Goal: Information Seeking & Learning: Learn about a topic

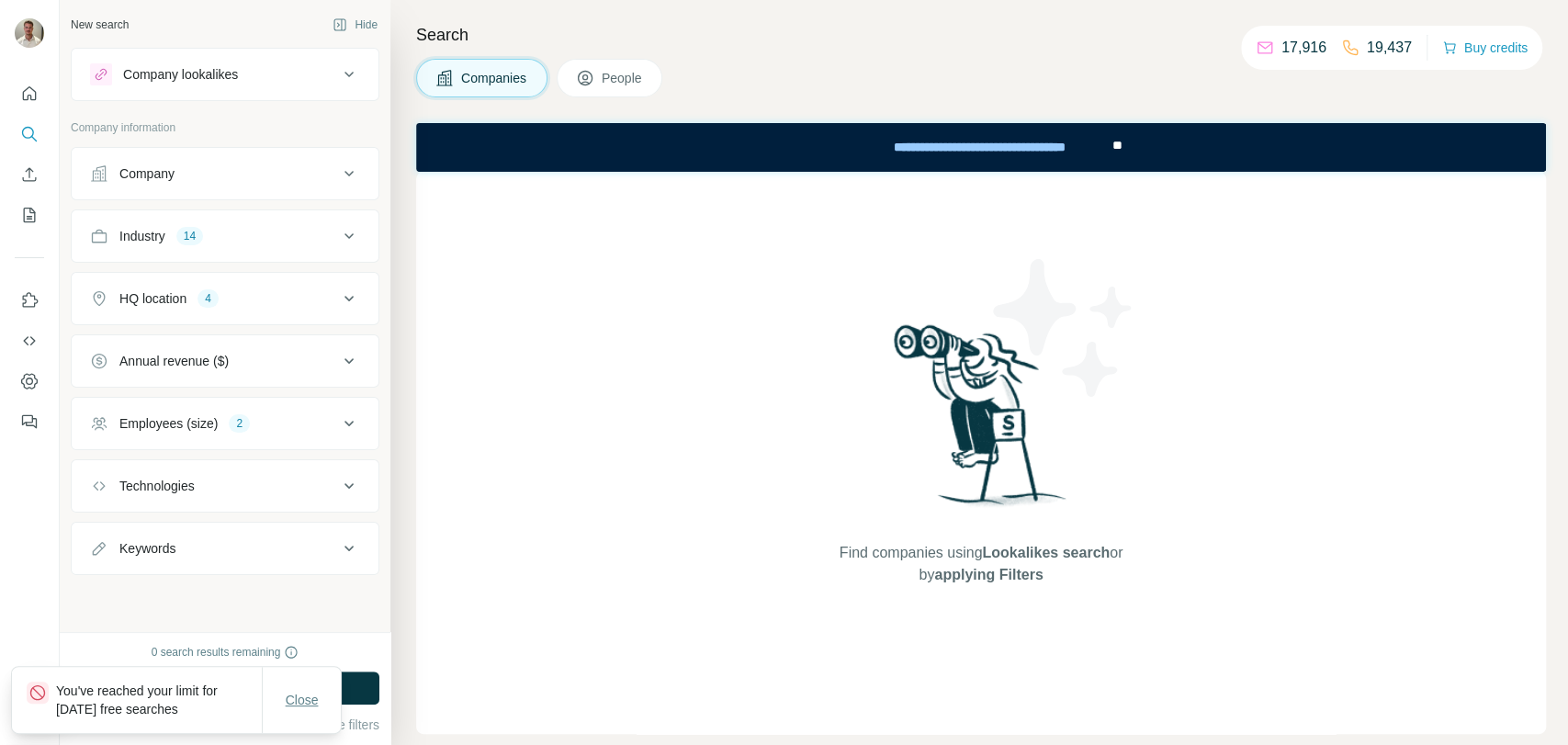
click at [298, 703] on span "Close" at bounding box center [302, 700] width 33 height 18
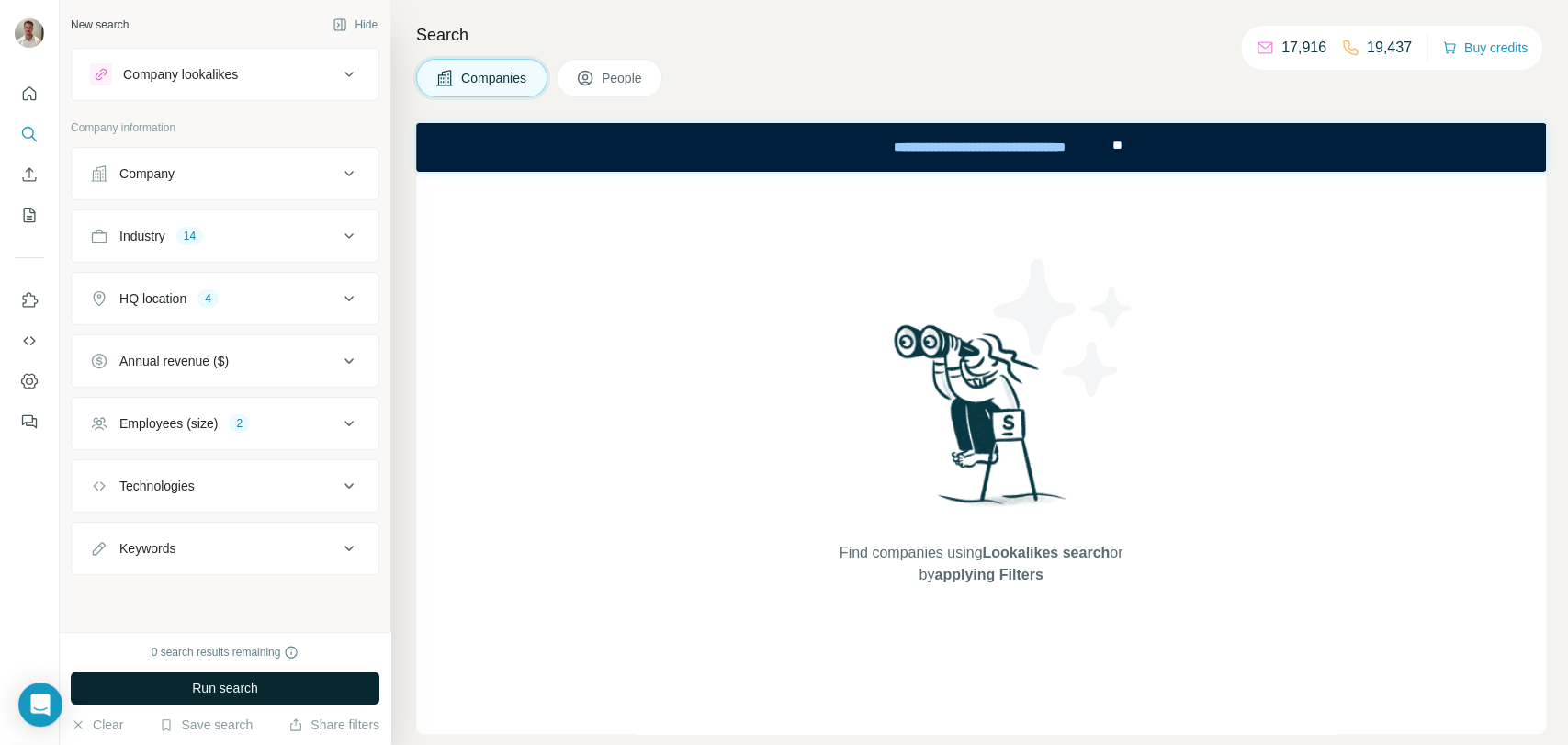
click at [243, 692] on span "Run search" at bounding box center [226, 688] width 66 height 18
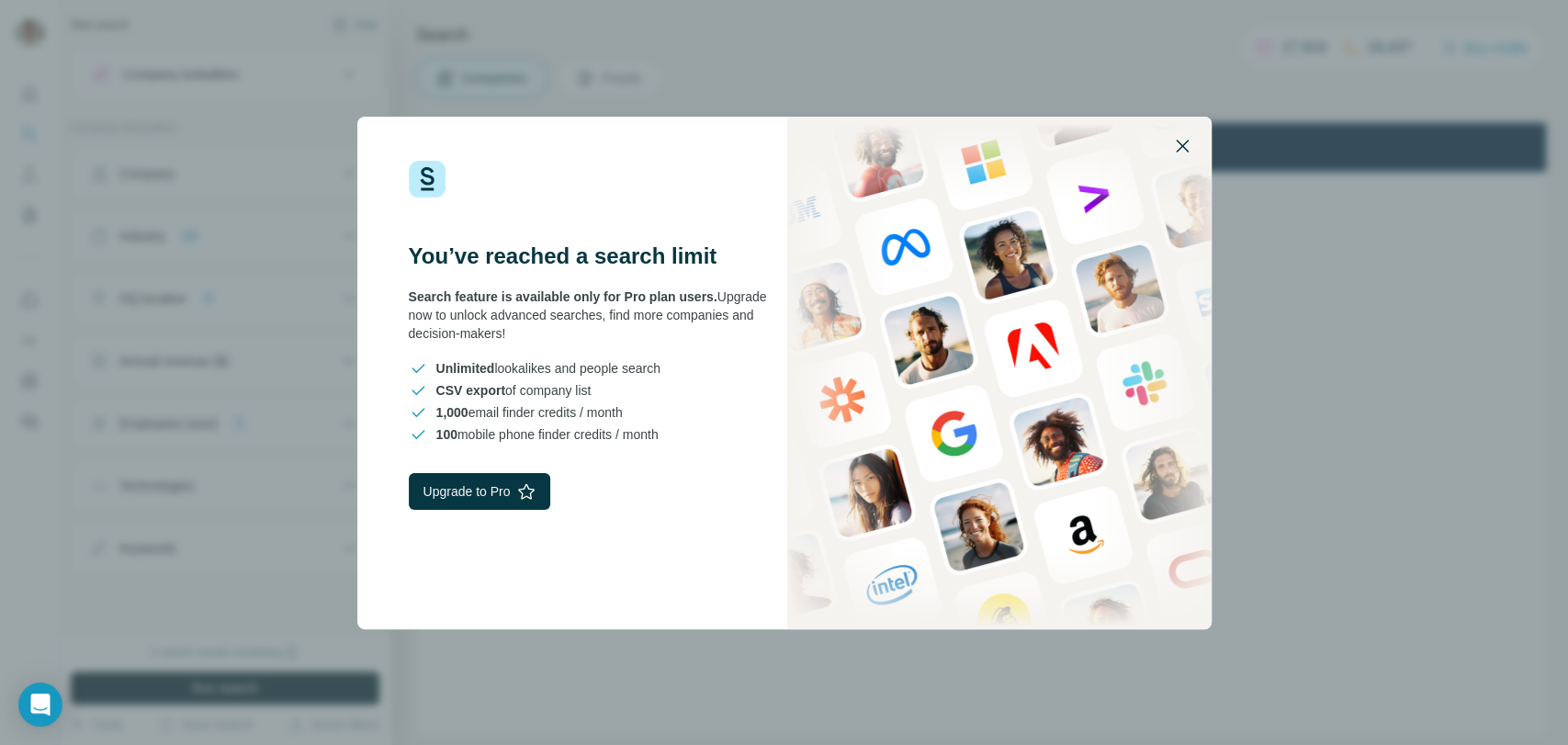
click at [1185, 145] on icon "button" at bounding box center [1182, 146] width 22 height 22
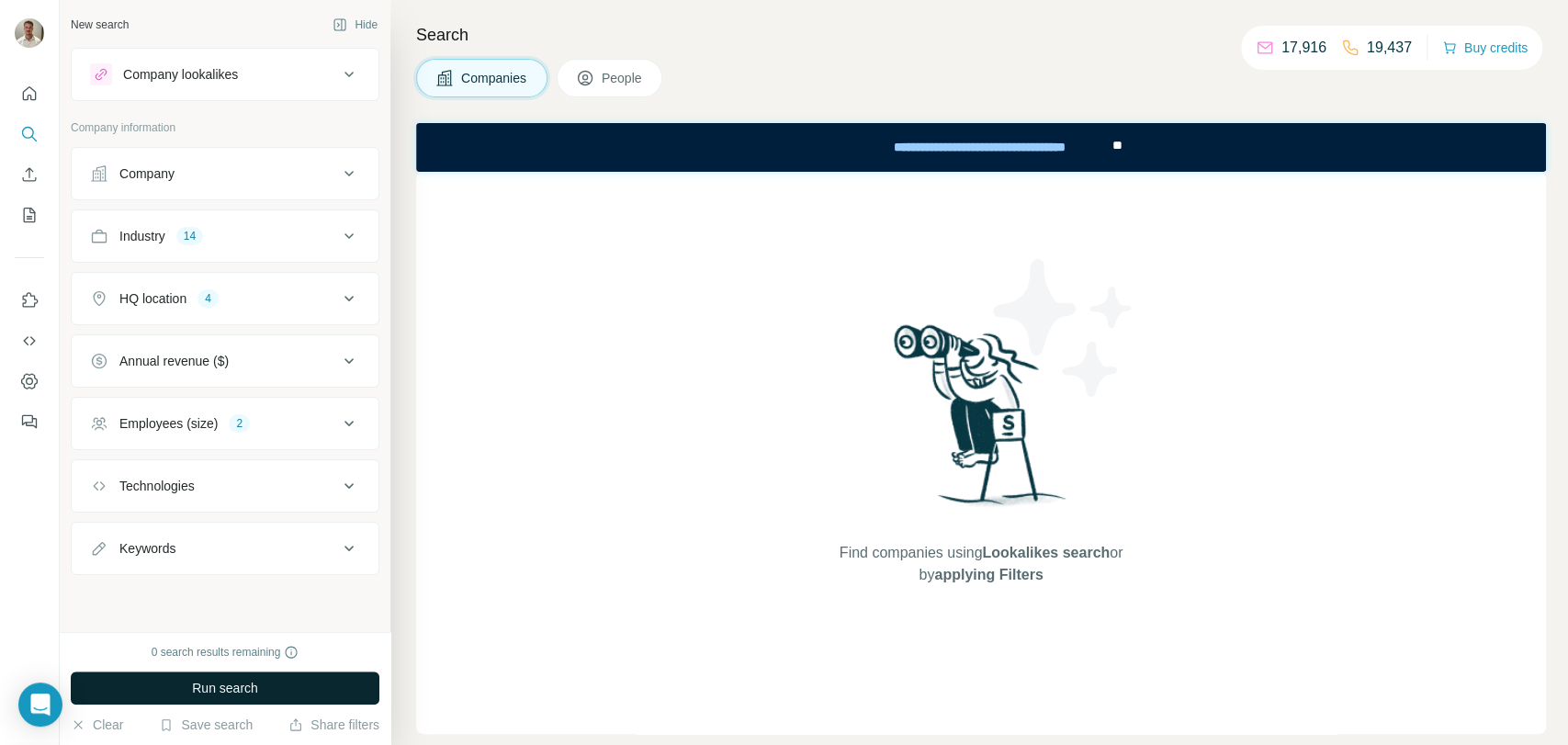
click at [442, 309] on div "Find companies using Lookalikes search or by applying Filters" at bounding box center [981, 453] width 1130 height 562
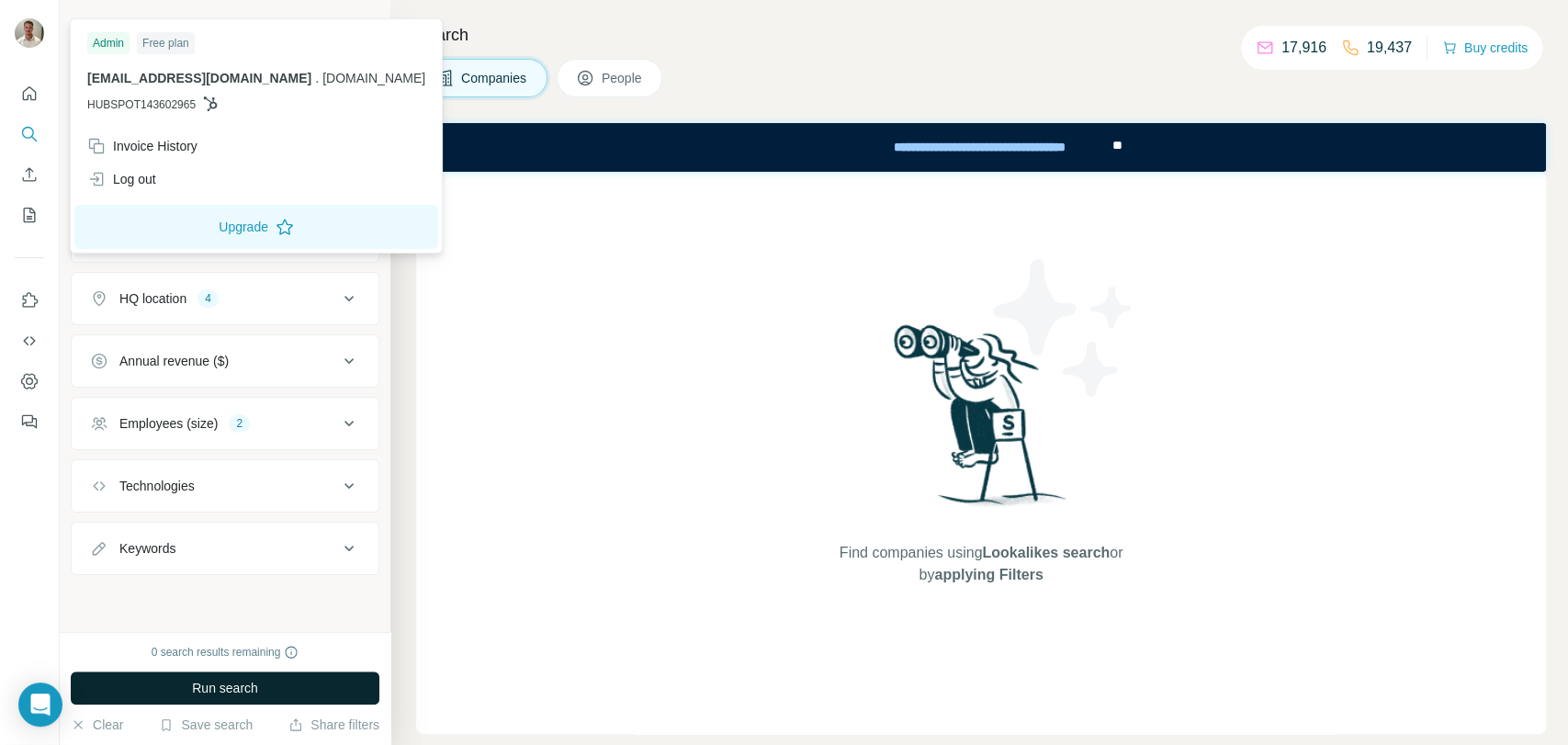
click at [22, 30] on img at bounding box center [29, 33] width 29 height 29
click at [122, 170] on div "Log out" at bounding box center [122, 179] width 69 height 18
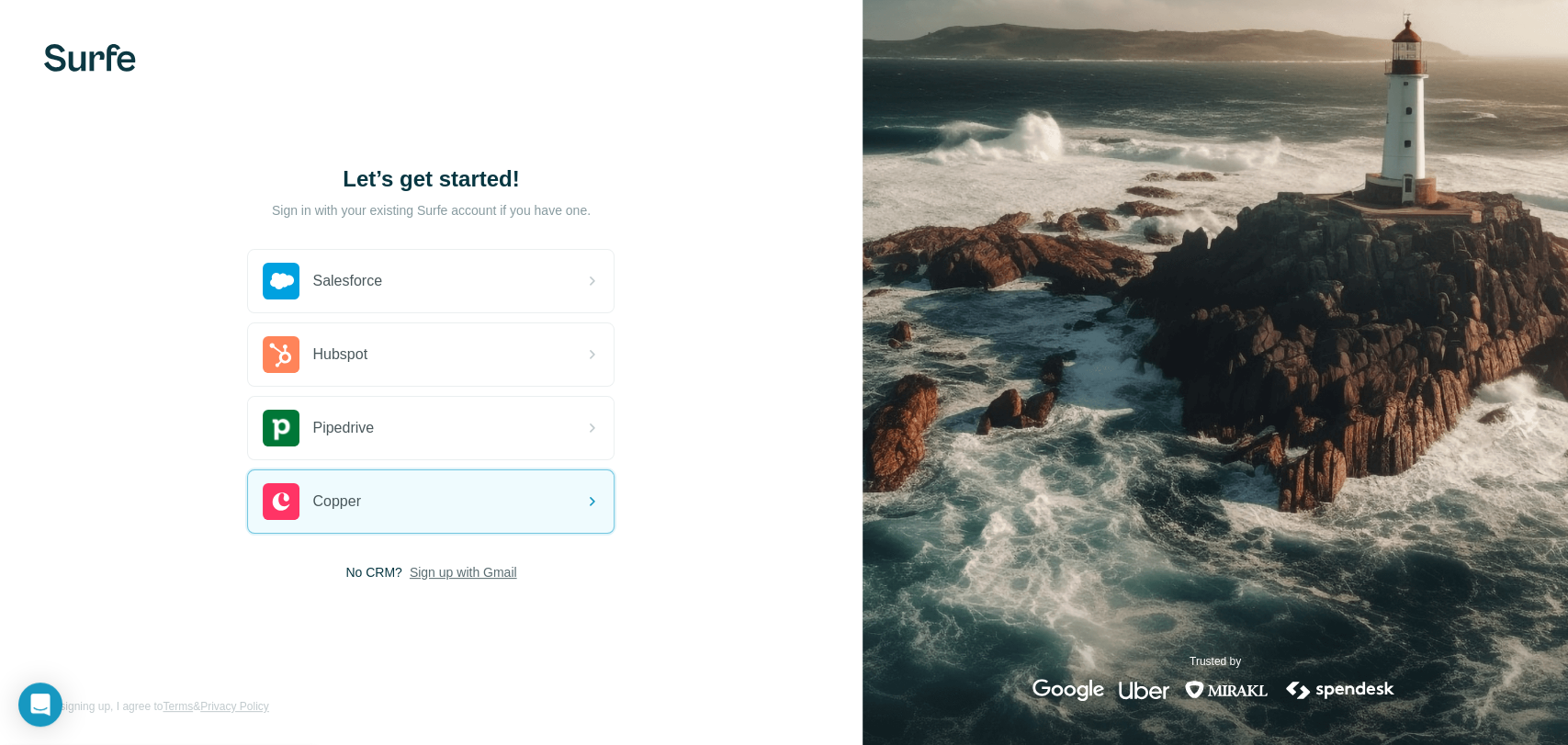
click at [474, 574] on span "Sign up with Gmail" at bounding box center [463, 572] width 108 height 18
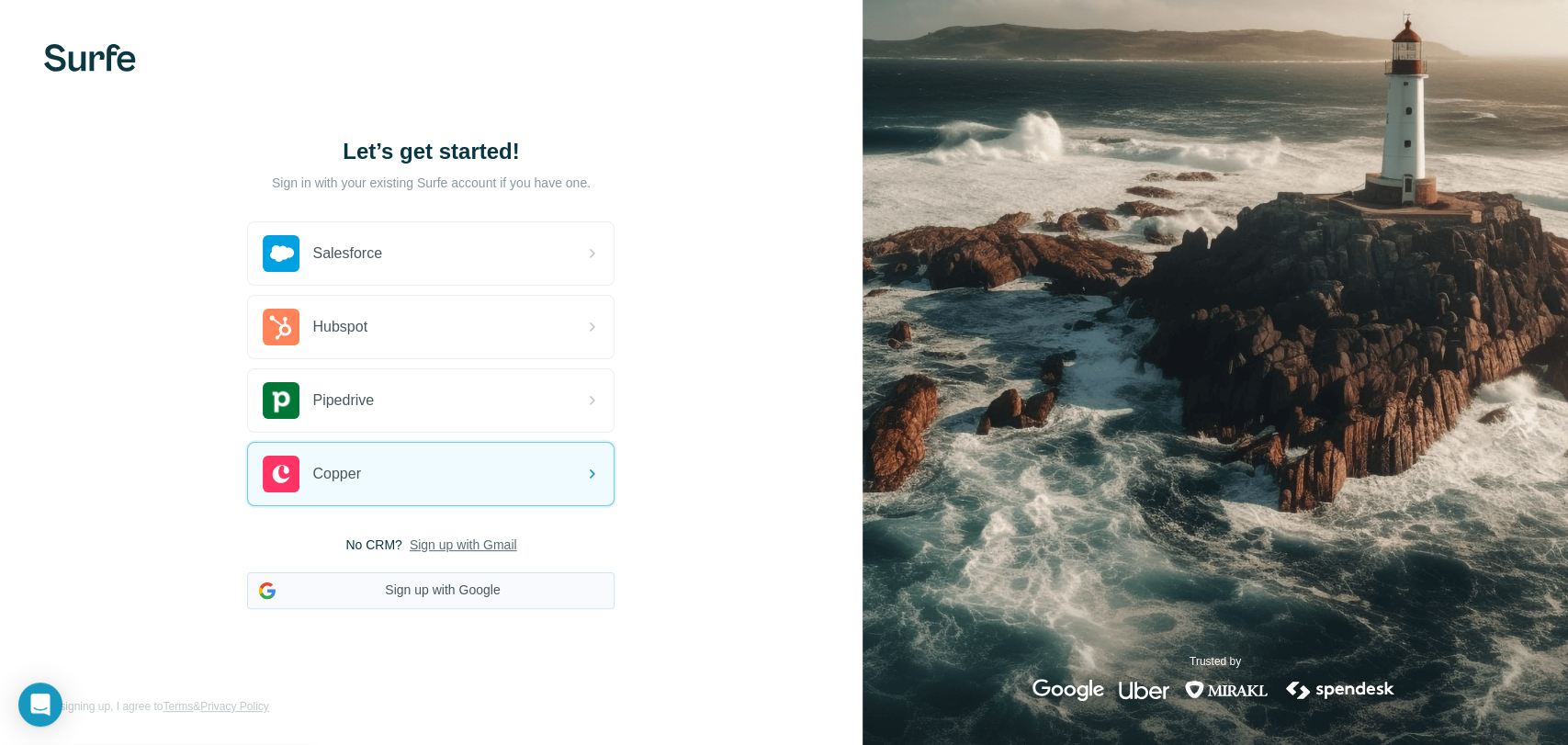
click at [464, 588] on button "Sign up with Google" at bounding box center [431, 591] width 367 height 37
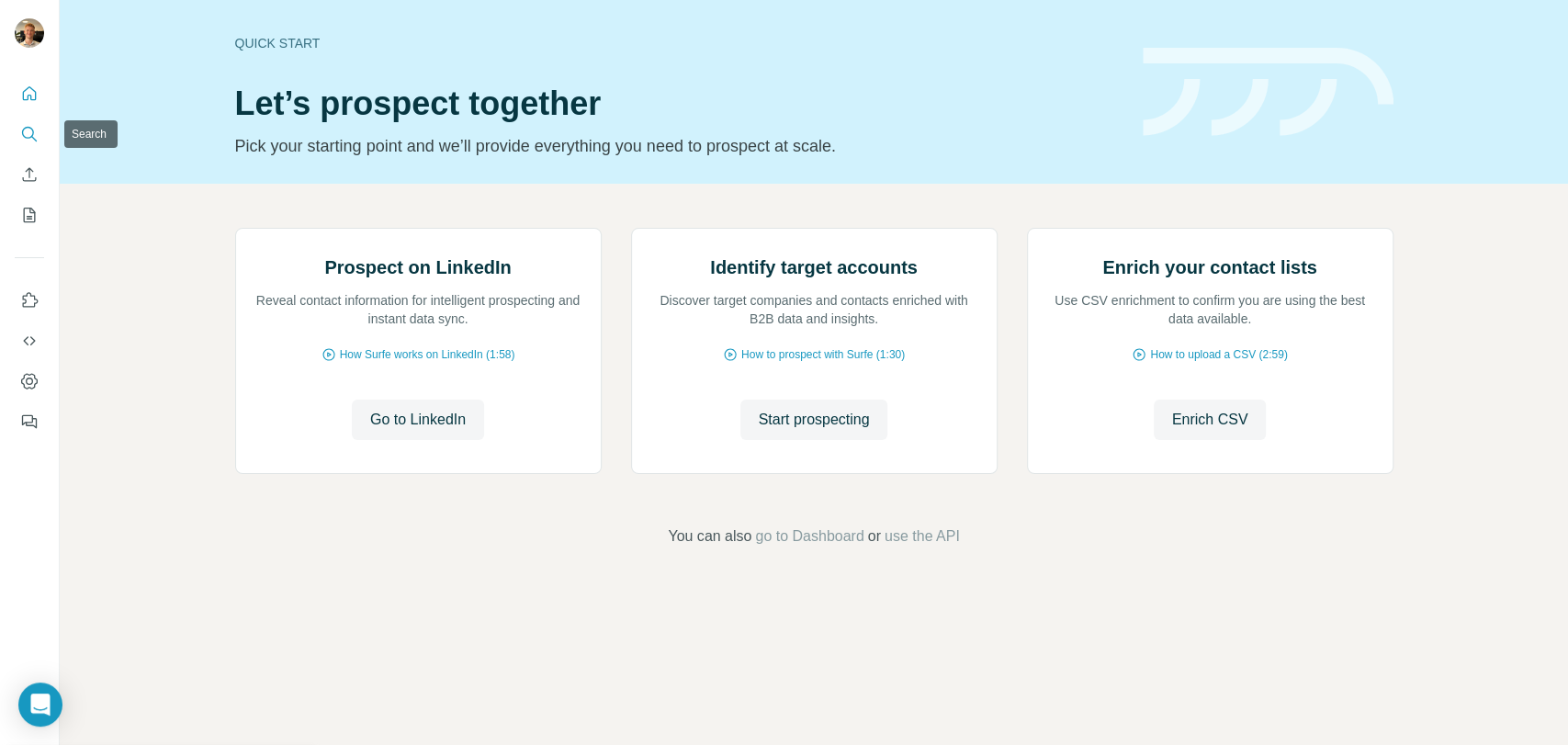
click at [24, 133] on icon "Search" at bounding box center [29, 134] width 18 height 18
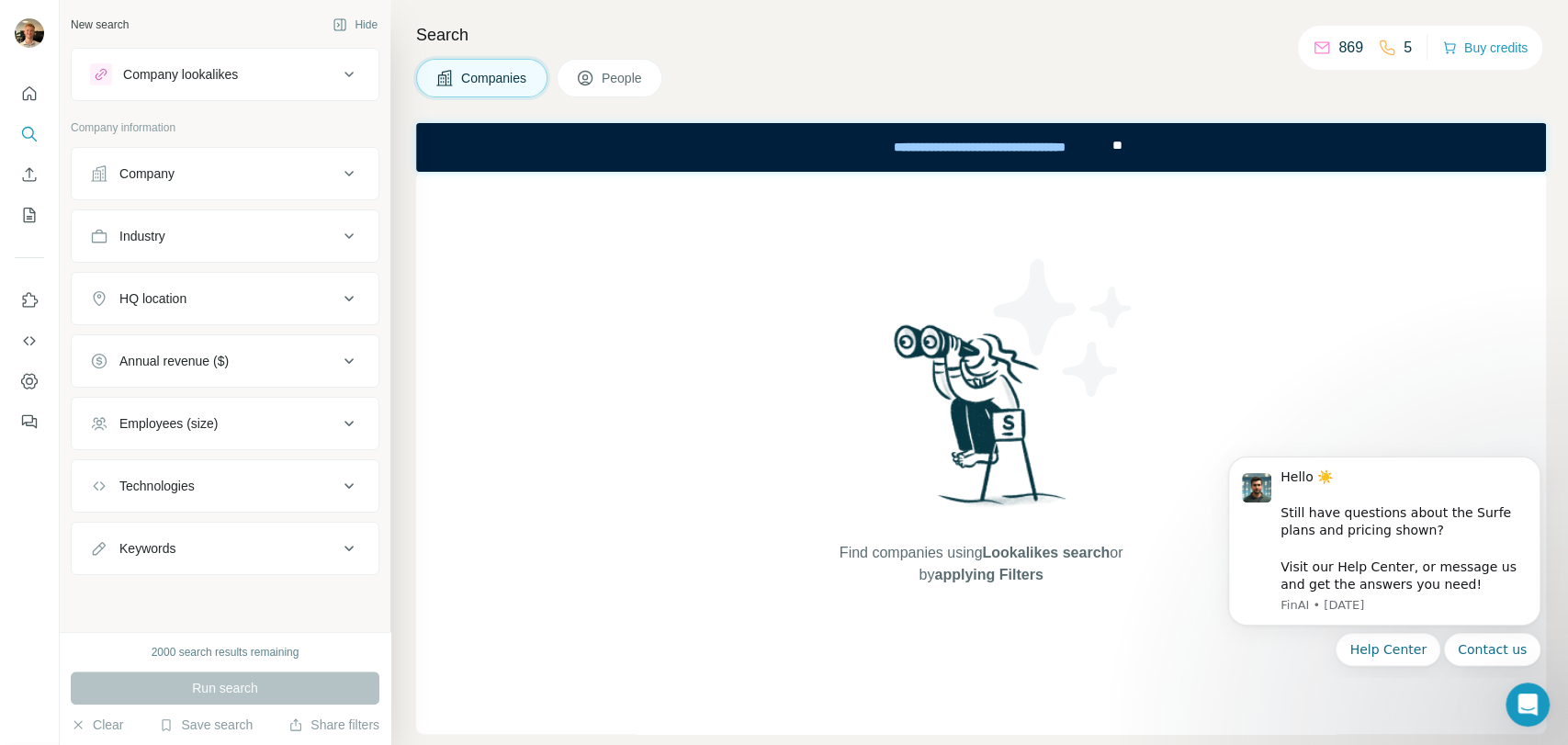
click at [224, 626] on div "New search Hide Company lookalikes Company information Company Industry HQ loca…" at bounding box center [225, 316] width 331 height 632
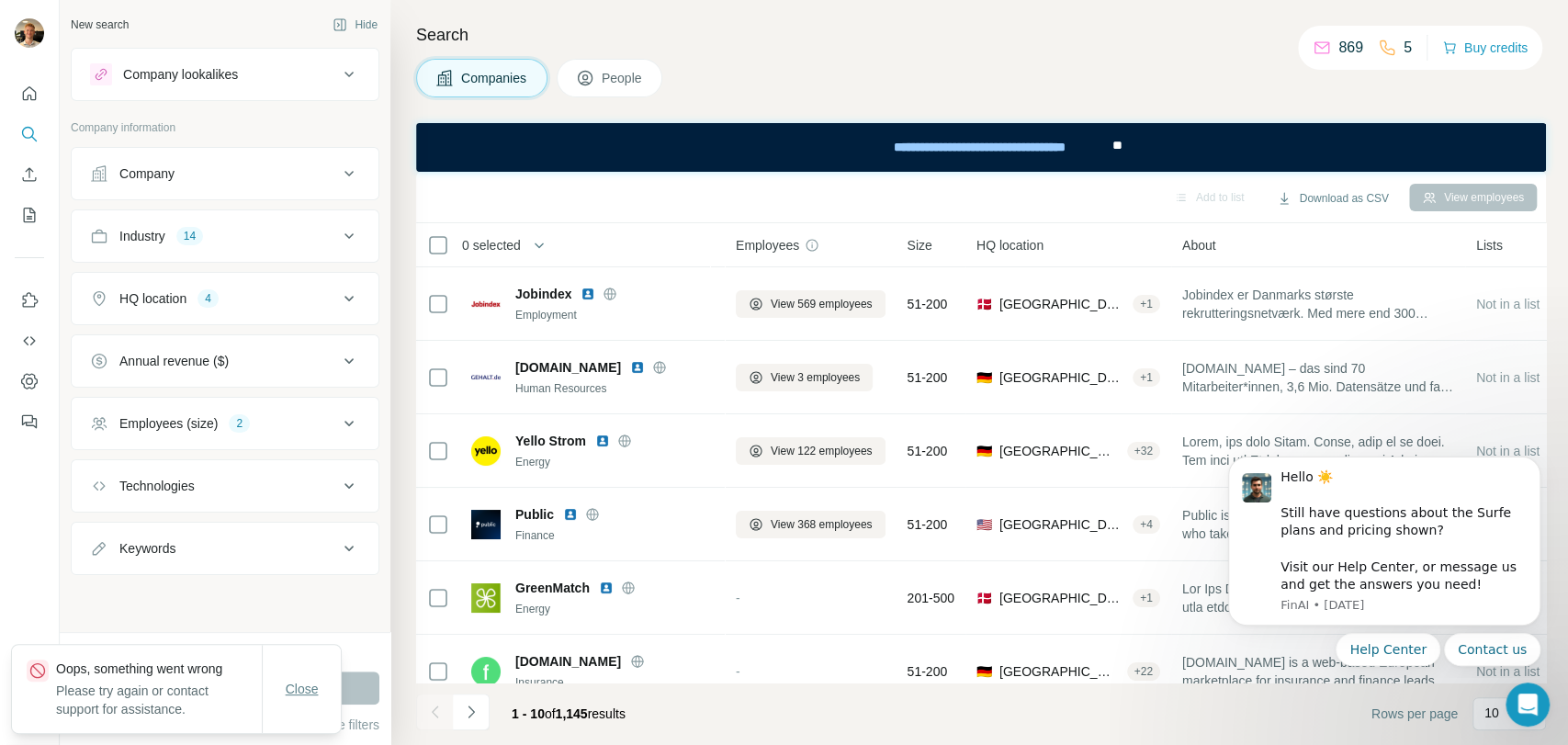
click at [301, 691] on button "Close" at bounding box center [302, 690] width 58 height 33
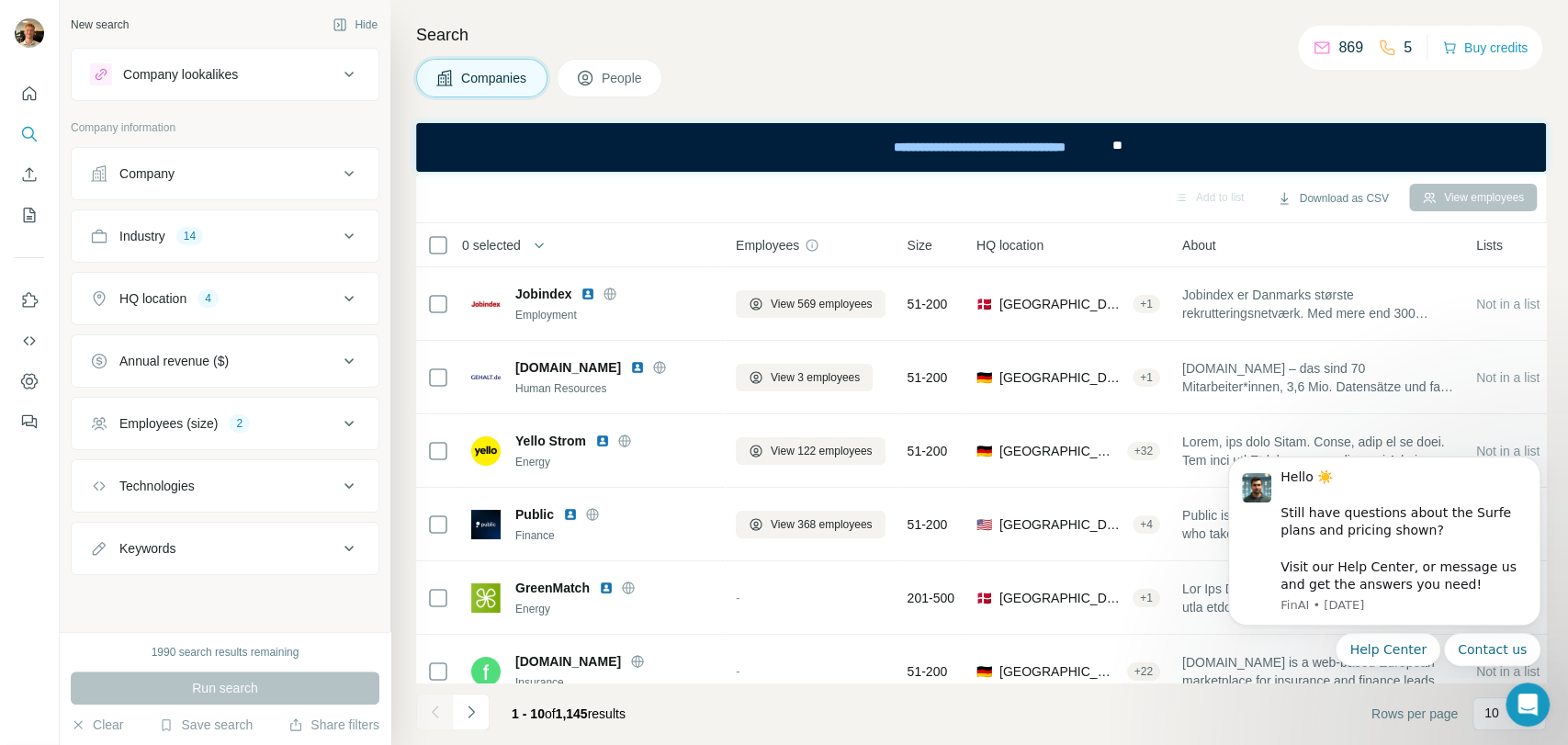
click at [265, 687] on div "Run search" at bounding box center [226, 689] width 309 height 33
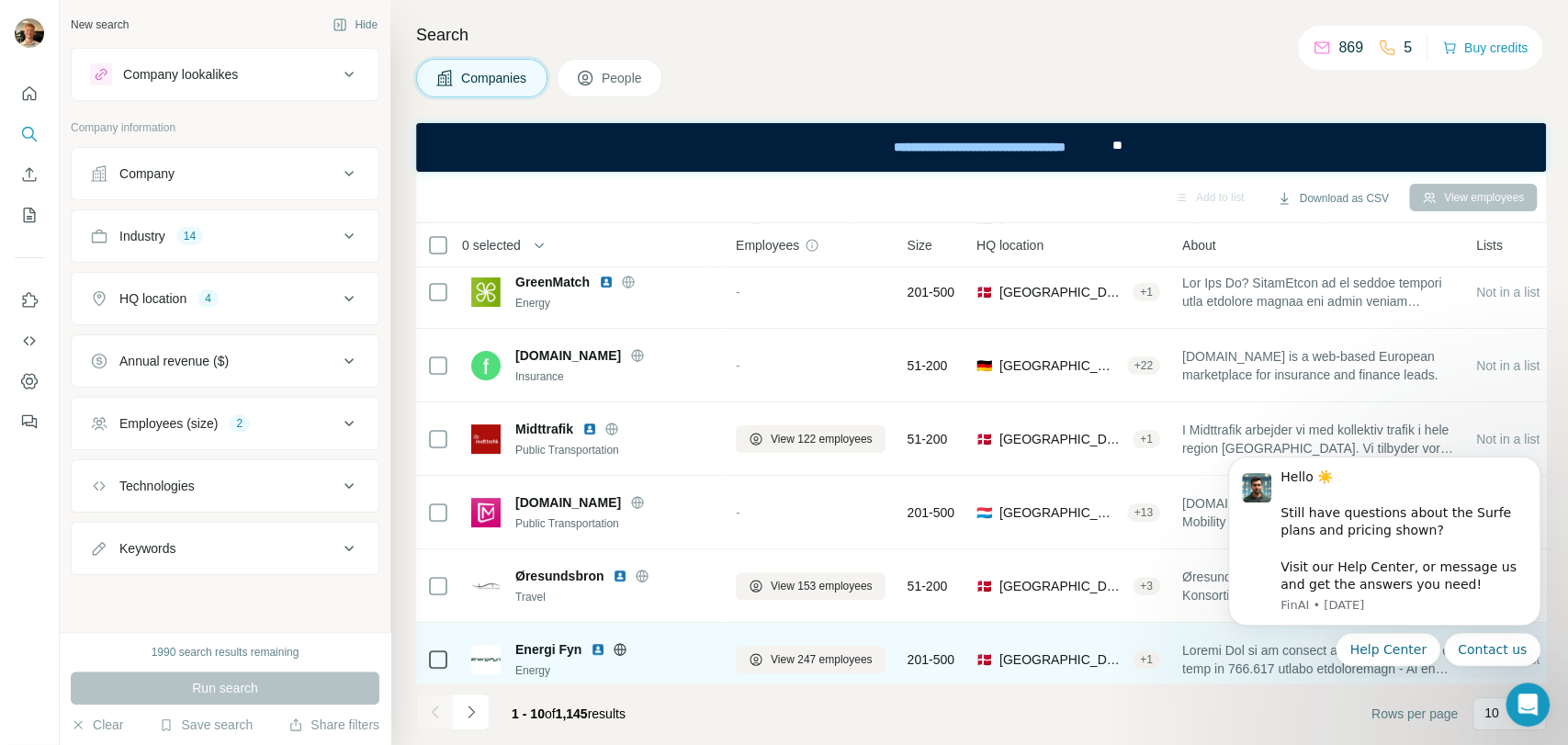
scroll to position [330, 0]
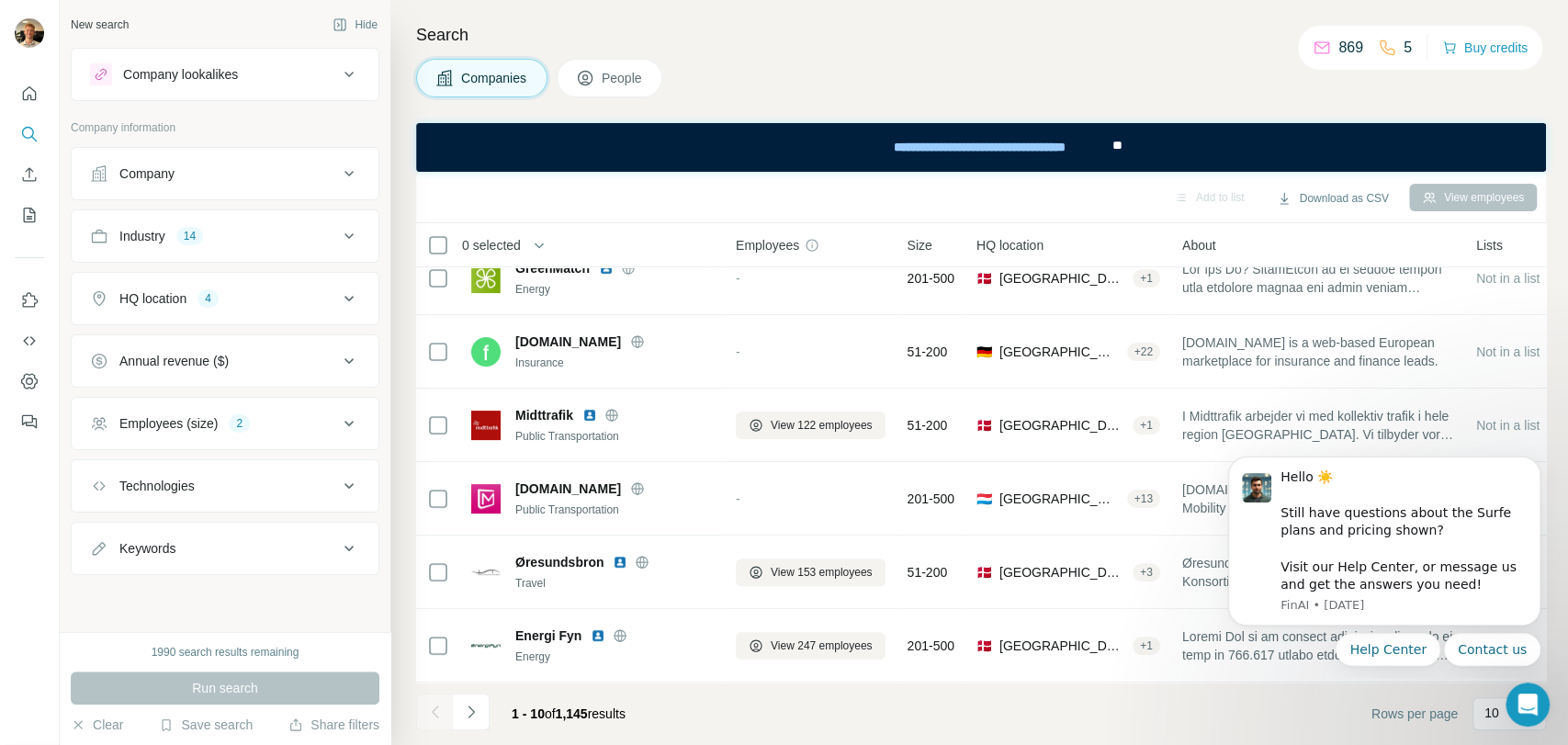
click at [223, 235] on div "Industry 14" at bounding box center [214, 235] width 248 height 18
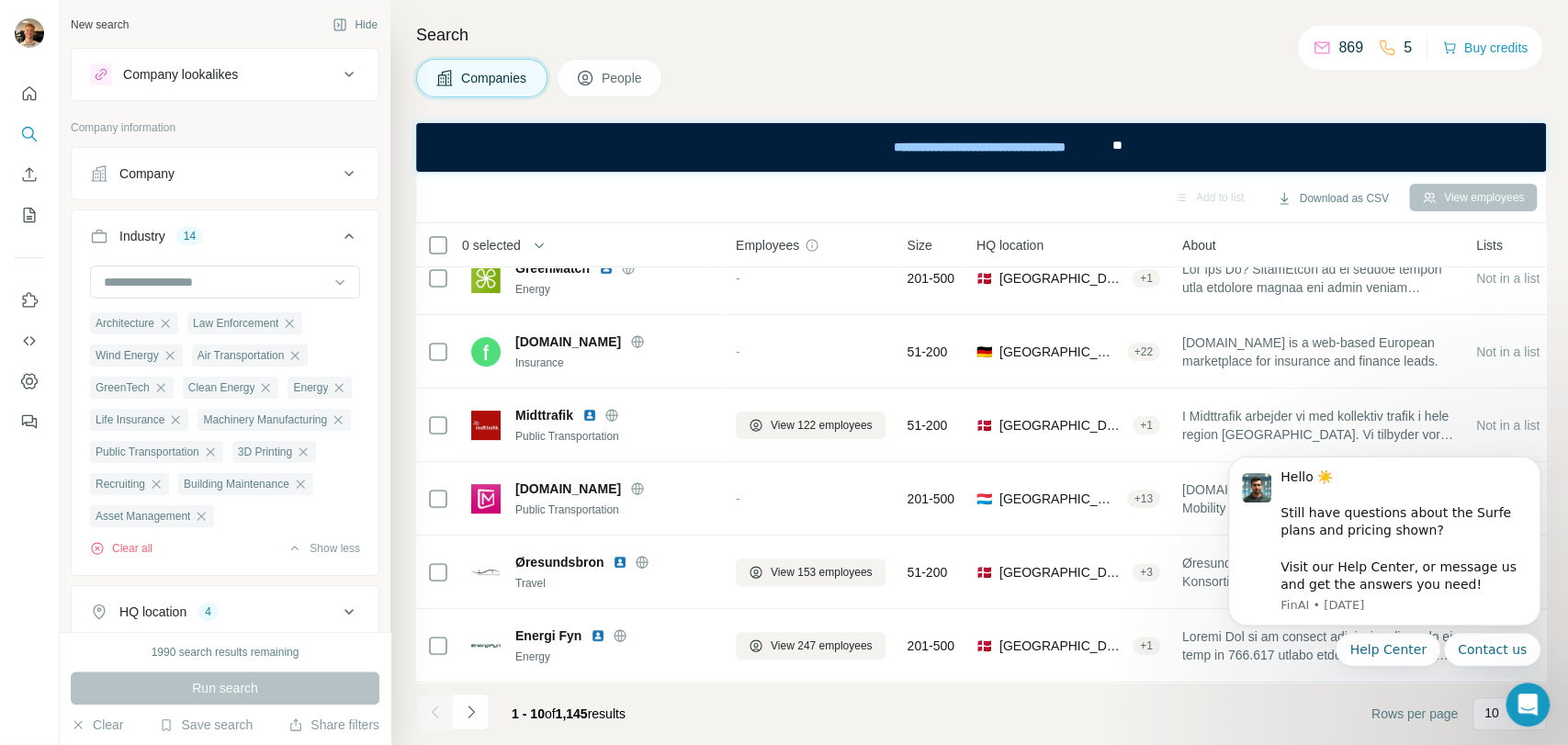
drag, startPoint x: 226, startPoint y: 257, endPoint x: 412, endPoint y: 113, distance: 235.2
click at [412, 113] on div "Search Companies People Add to list Download as CSV View employees 0 selected C…" at bounding box center [979, 372] width 1177 height 745
click at [267, 221] on button "Industry 14" at bounding box center [226, 239] width 307 height 52
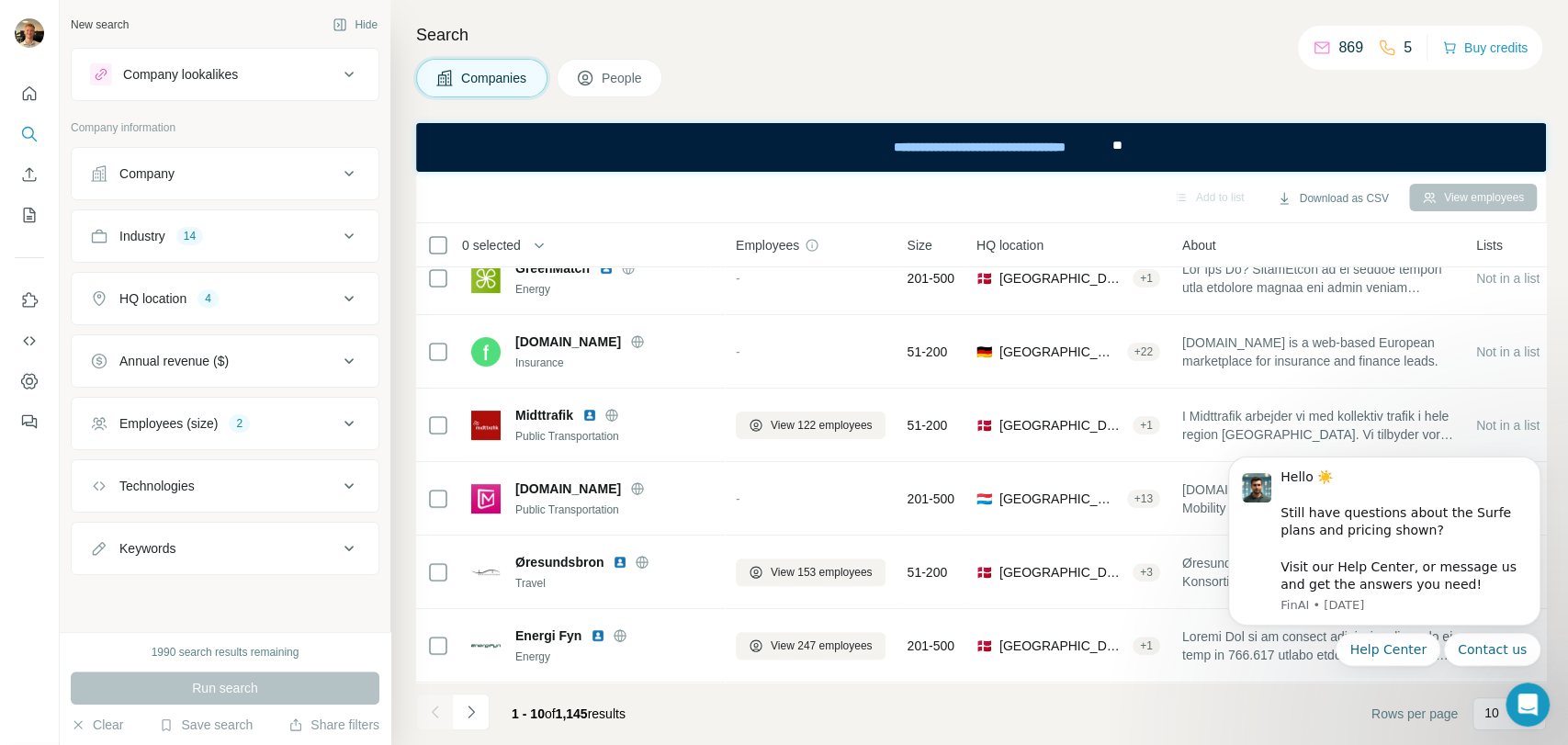
click at [258, 414] on div "Employees (size) 2" at bounding box center [214, 423] width 248 height 18
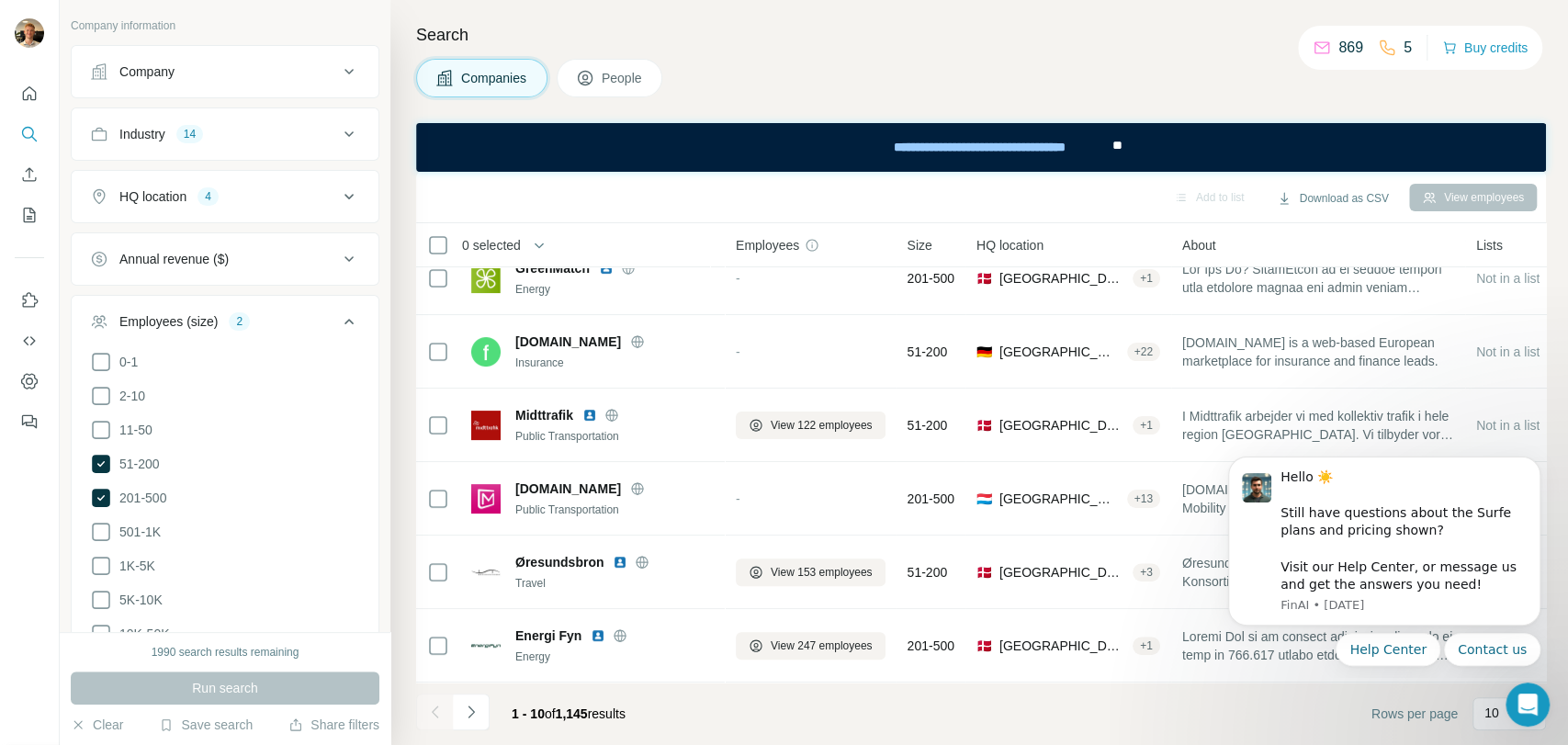
click at [252, 306] on button "Employees (size) 2" at bounding box center [226, 325] width 307 height 52
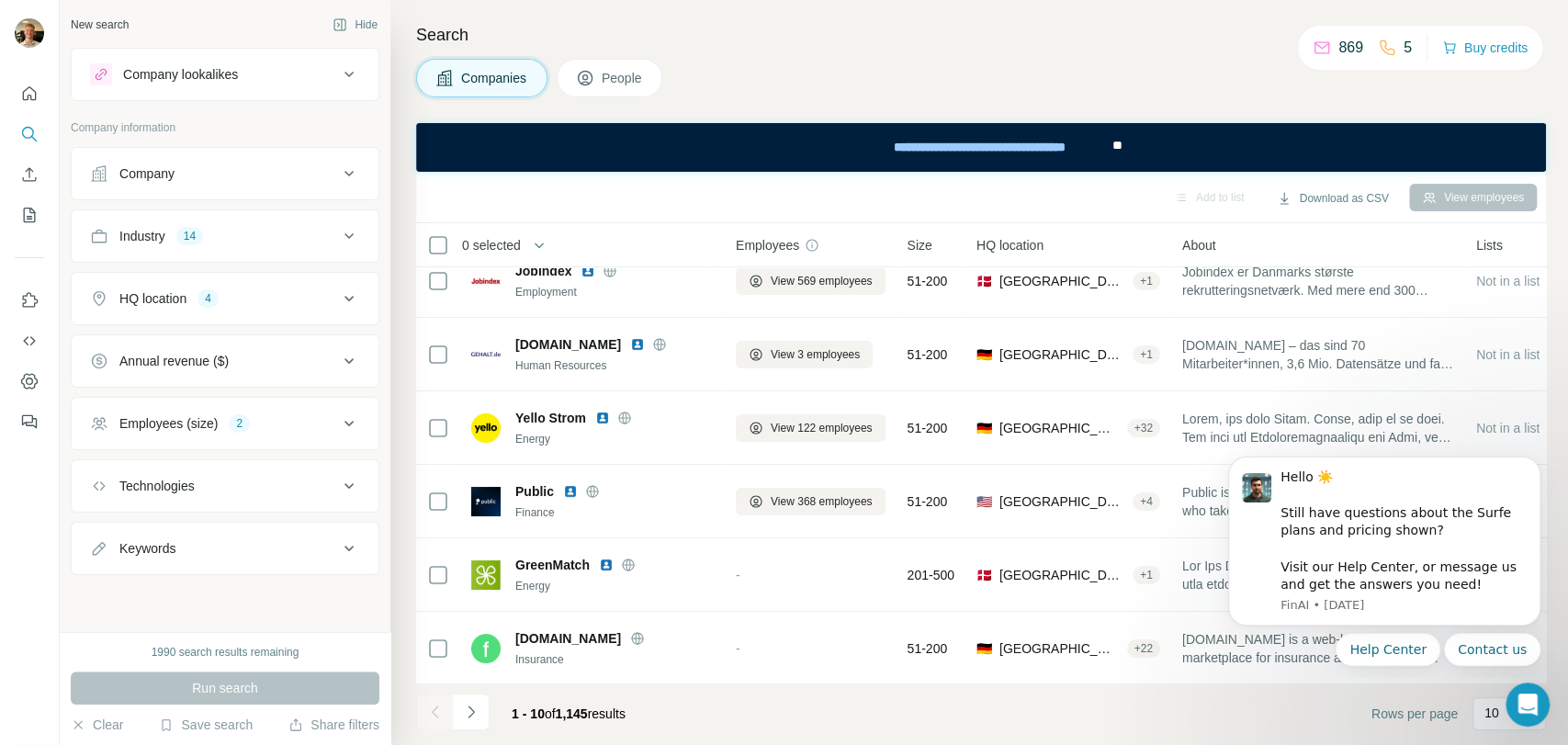
scroll to position [0, 0]
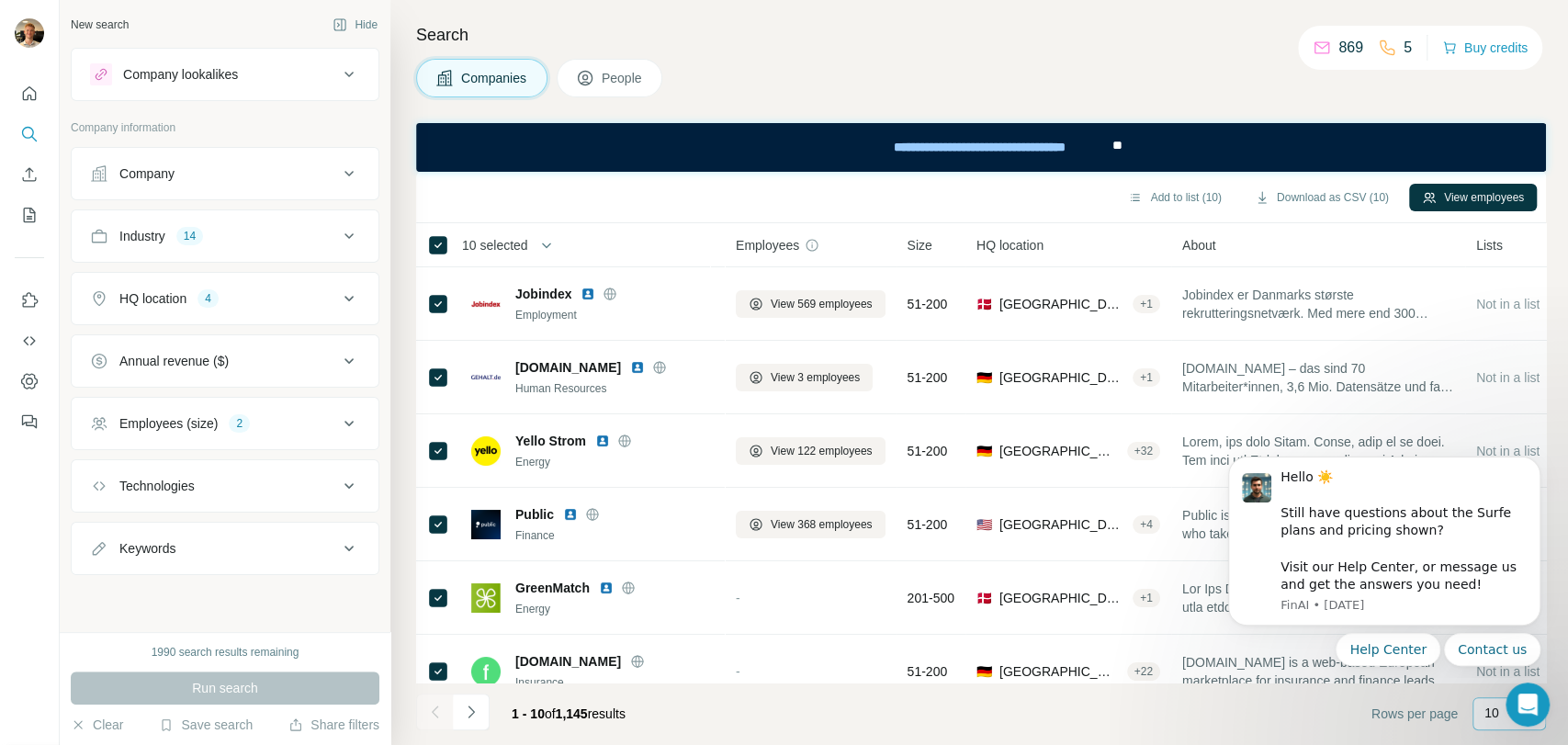
click at [1484, 710] on p "10" at bounding box center [1491, 713] width 15 height 18
click at [1538, 459] on icon "Dismiss notification" at bounding box center [1535, 462] width 10 height 10
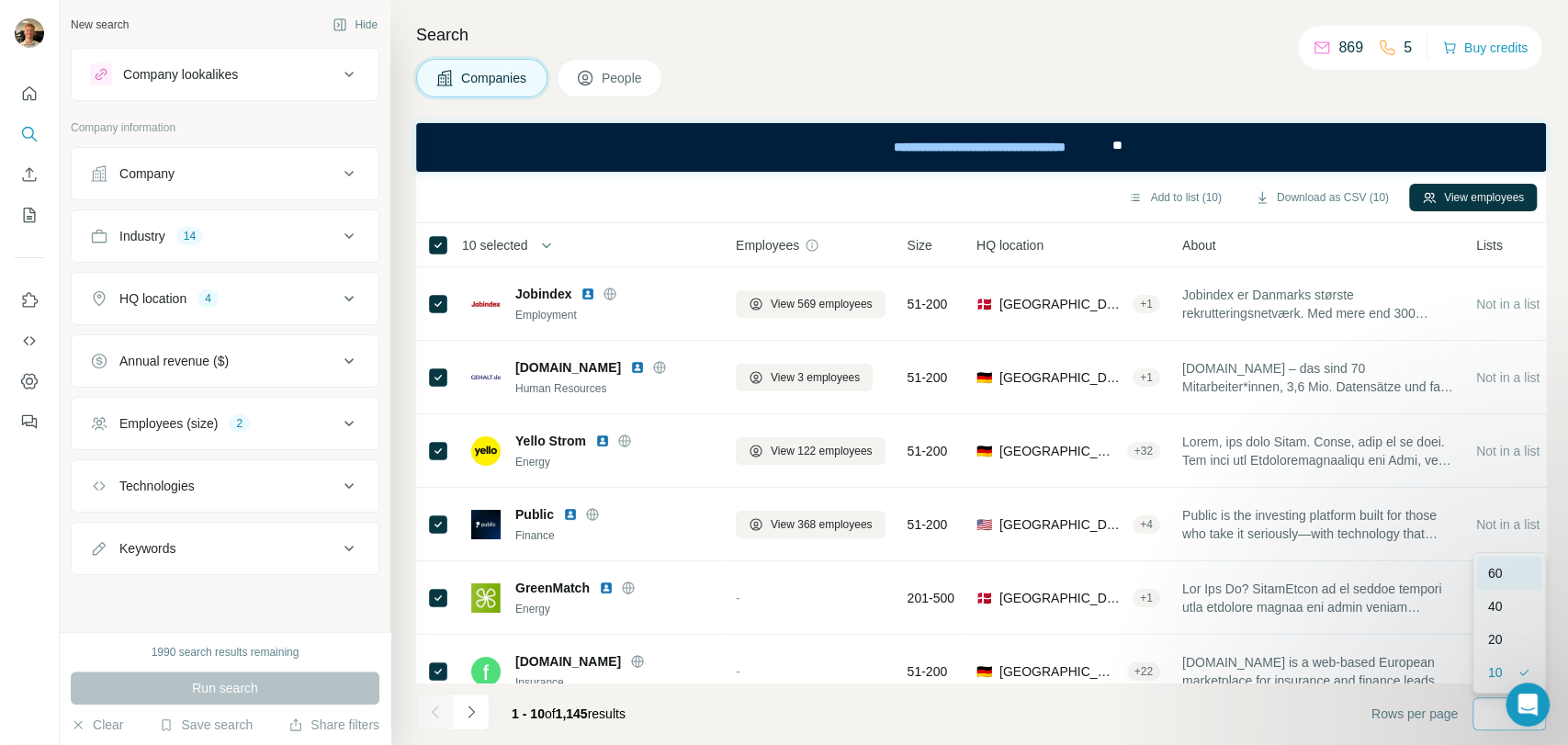
click at [1497, 570] on p "60" at bounding box center [1495, 573] width 15 height 18
click at [610, 78] on span "People" at bounding box center [622, 78] width 42 height 18
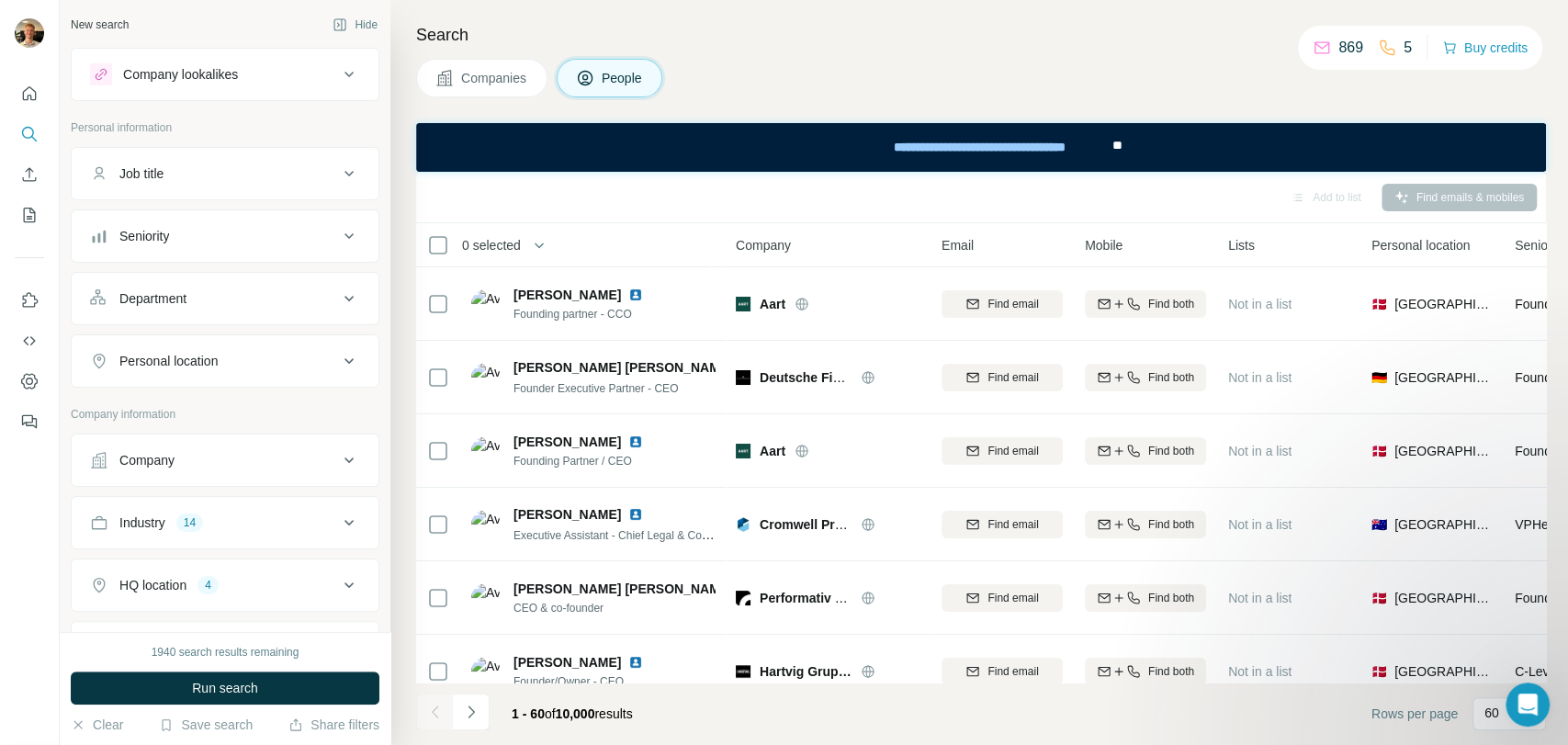
click at [307, 175] on div "Job title" at bounding box center [214, 173] width 248 height 18
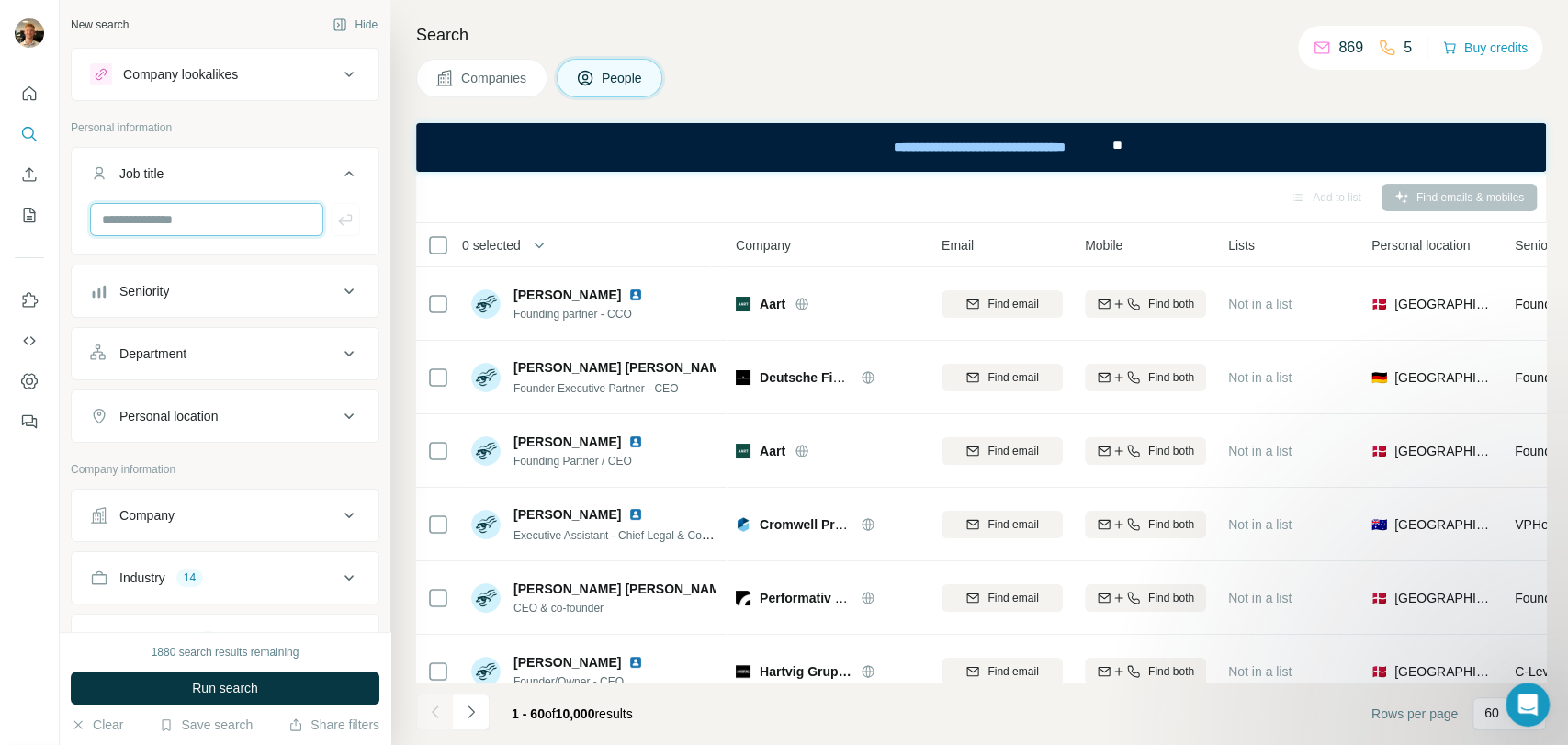
click at [204, 223] on input "text" at bounding box center [207, 220] width 233 height 33
click at [312, 171] on div "Job title" at bounding box center [214, 173] width 248 height 18
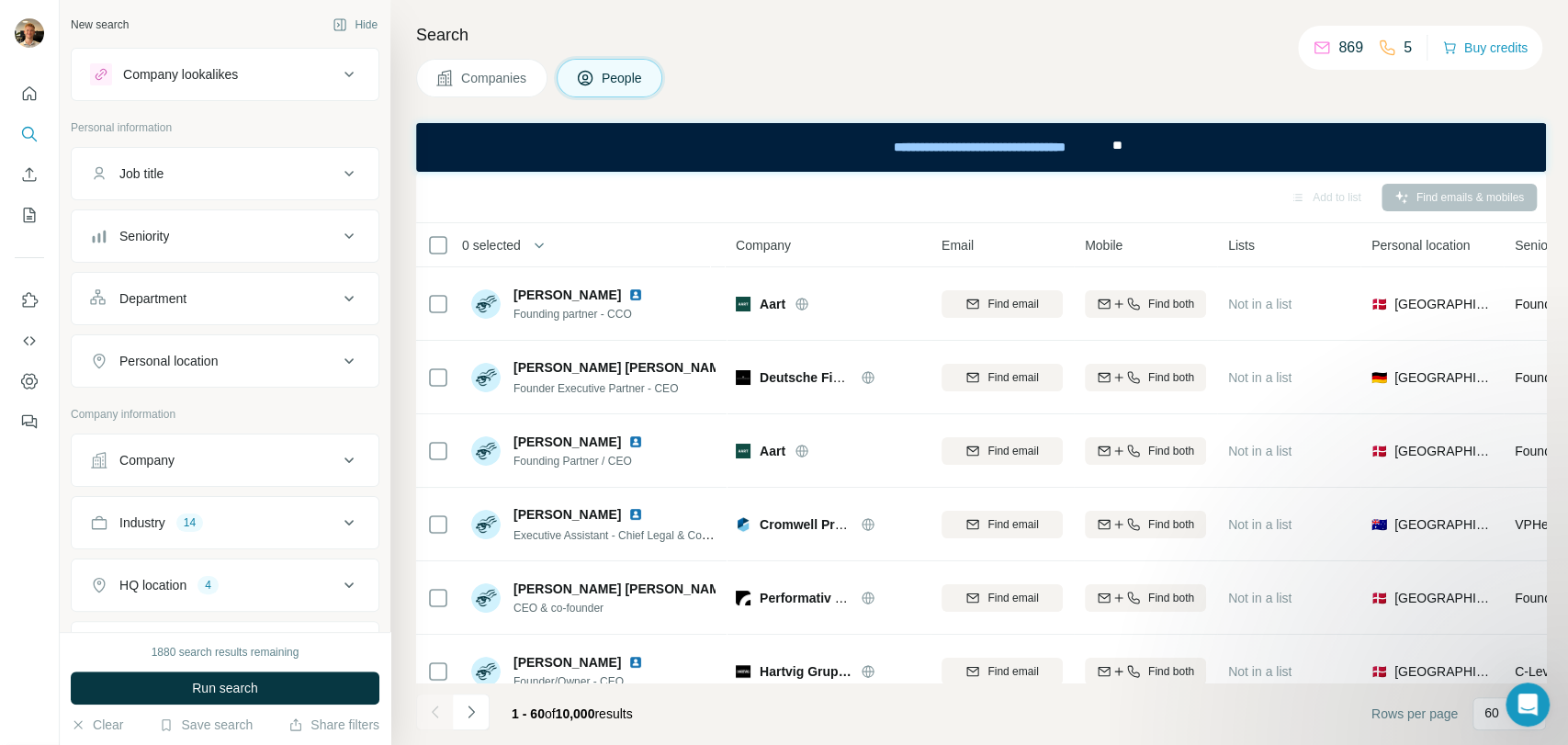
click at [316, 172] on div "Job title" at bounding box center [214, 173] width 248 height 18
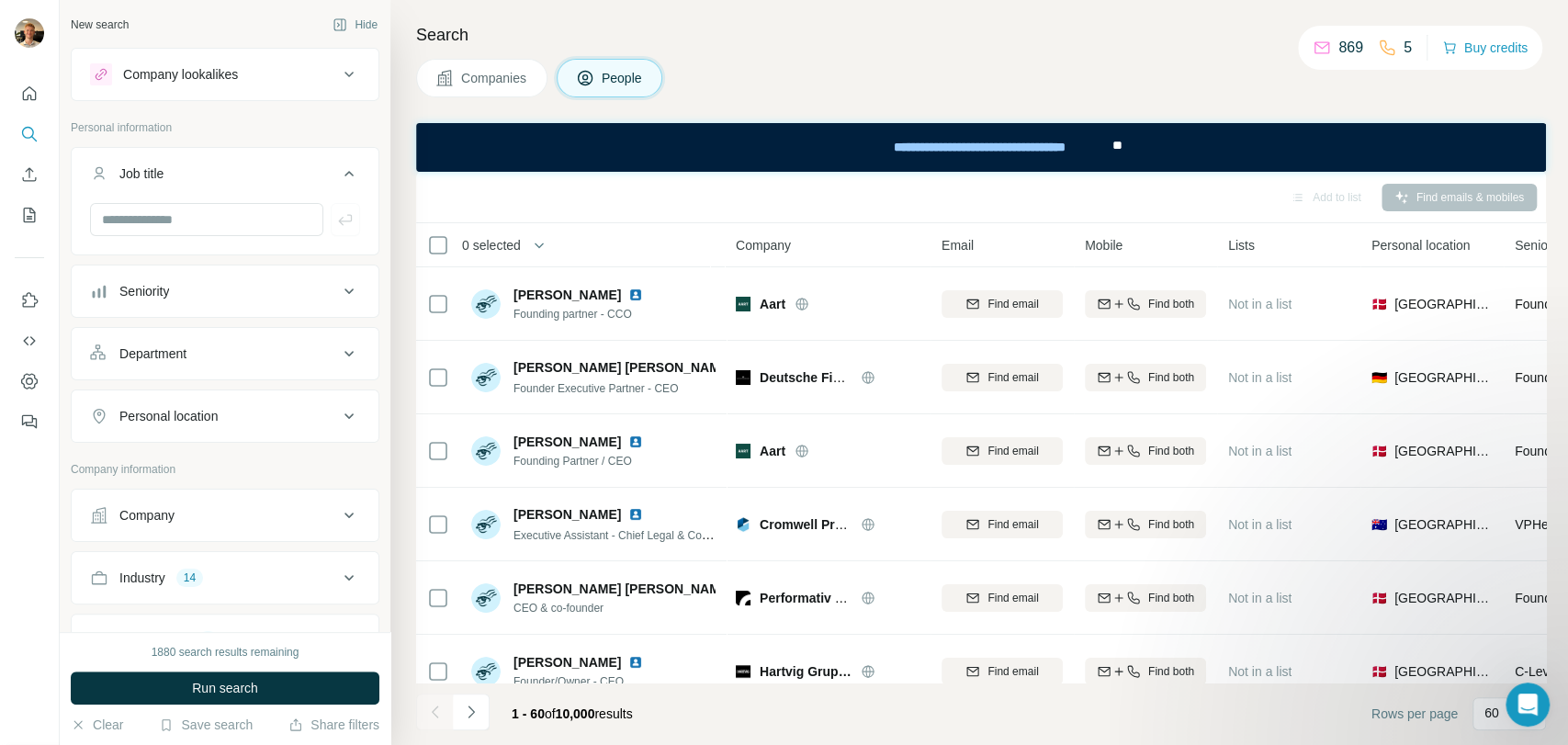
click at [316, 176] on div "Job title" at bounding box center [214, 173] width 248 height 18
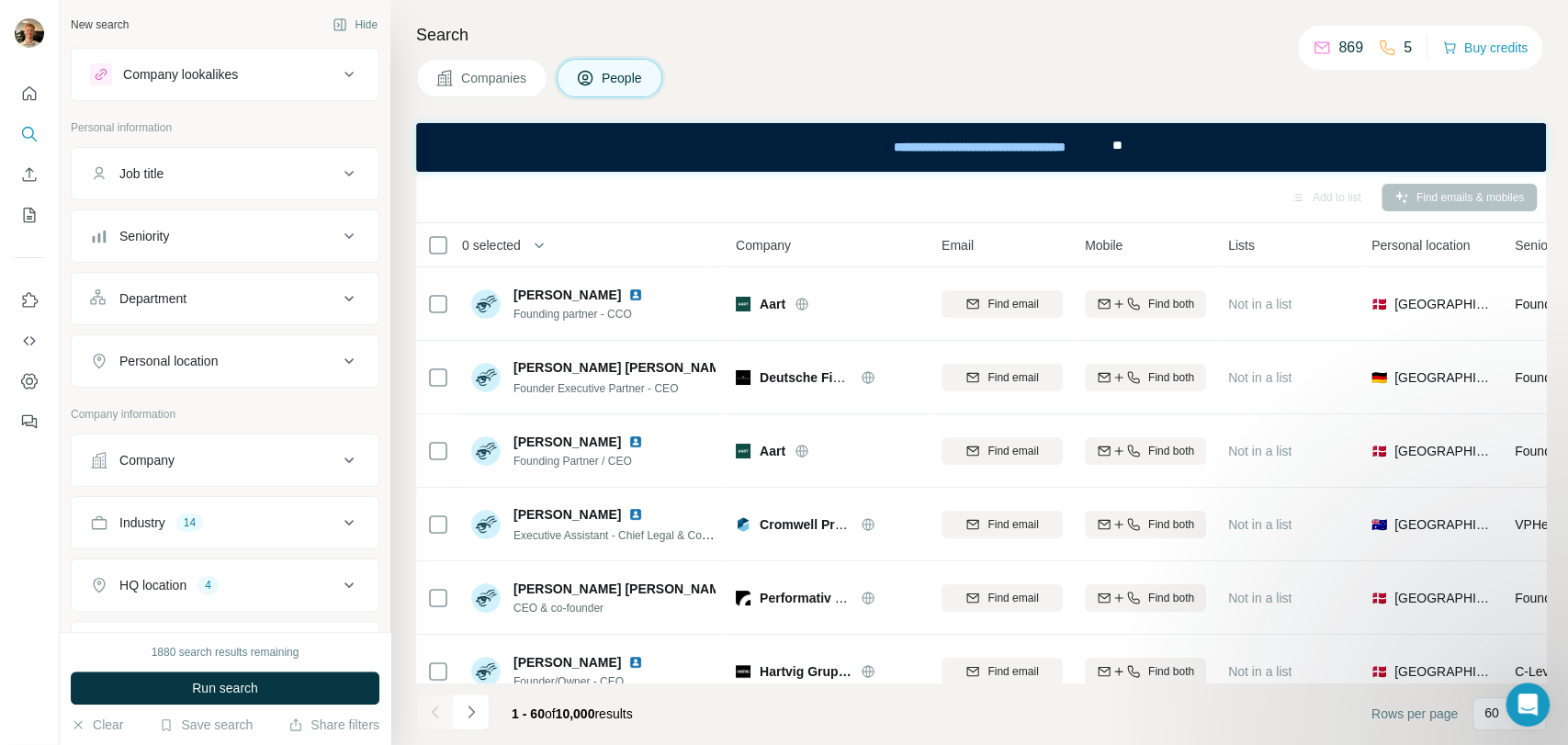
click at [268, 177] on div "Job title" at bounding box center [214, 173] width 248 height 18
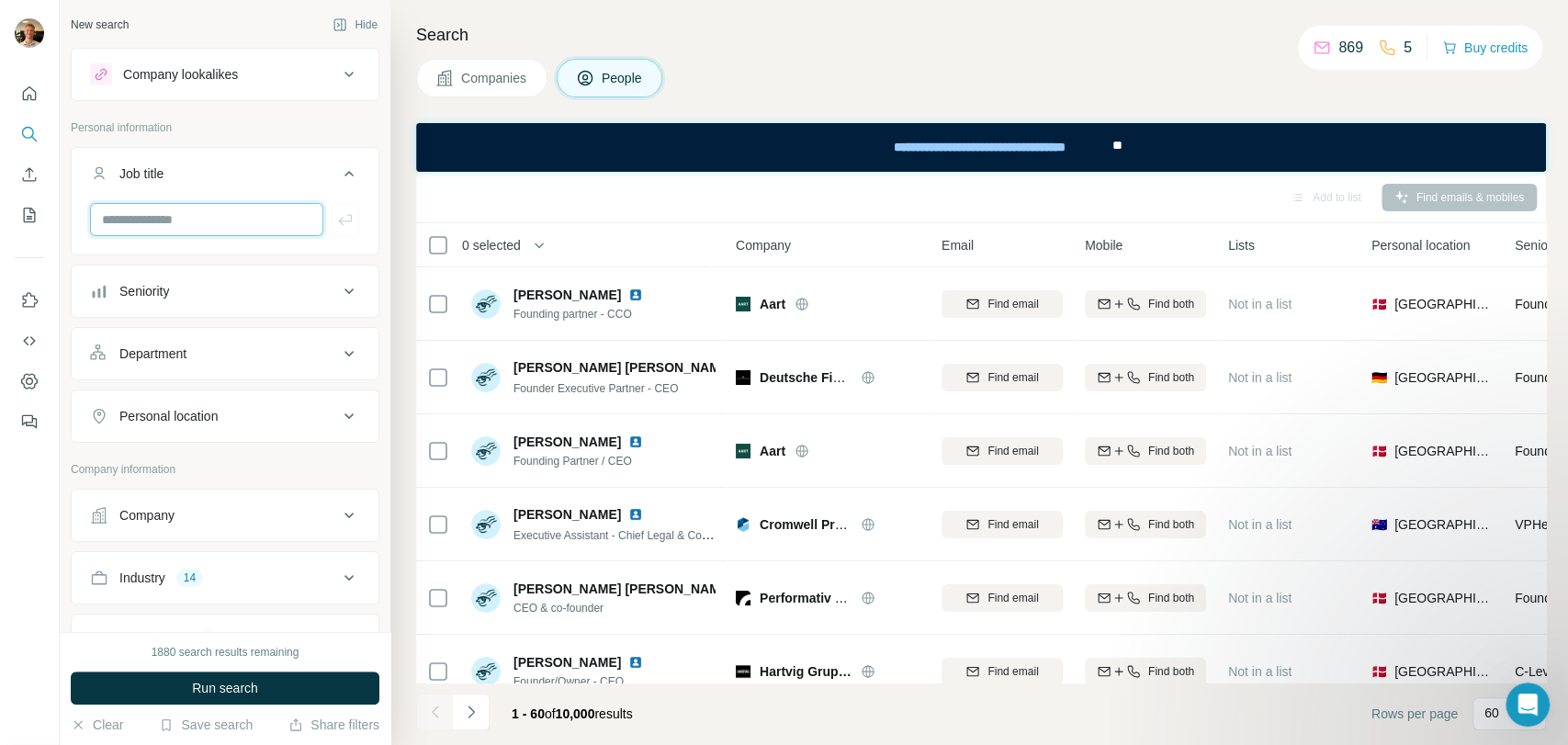
click at [235, 220] on input "text" at bounding box center [207, 220] width 233 height 33
type input "***"
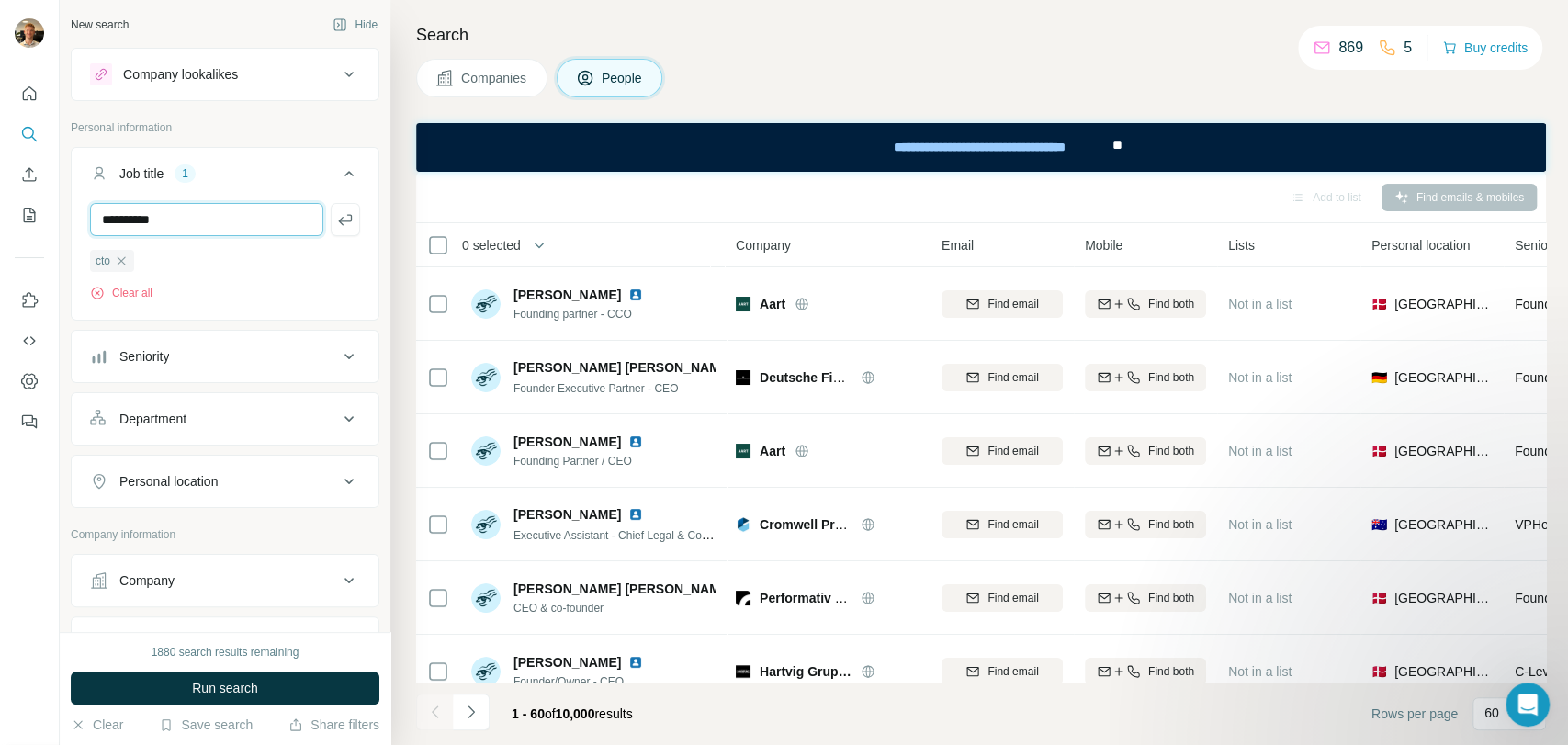
type input "**********"
type input "***"
type input "**********"
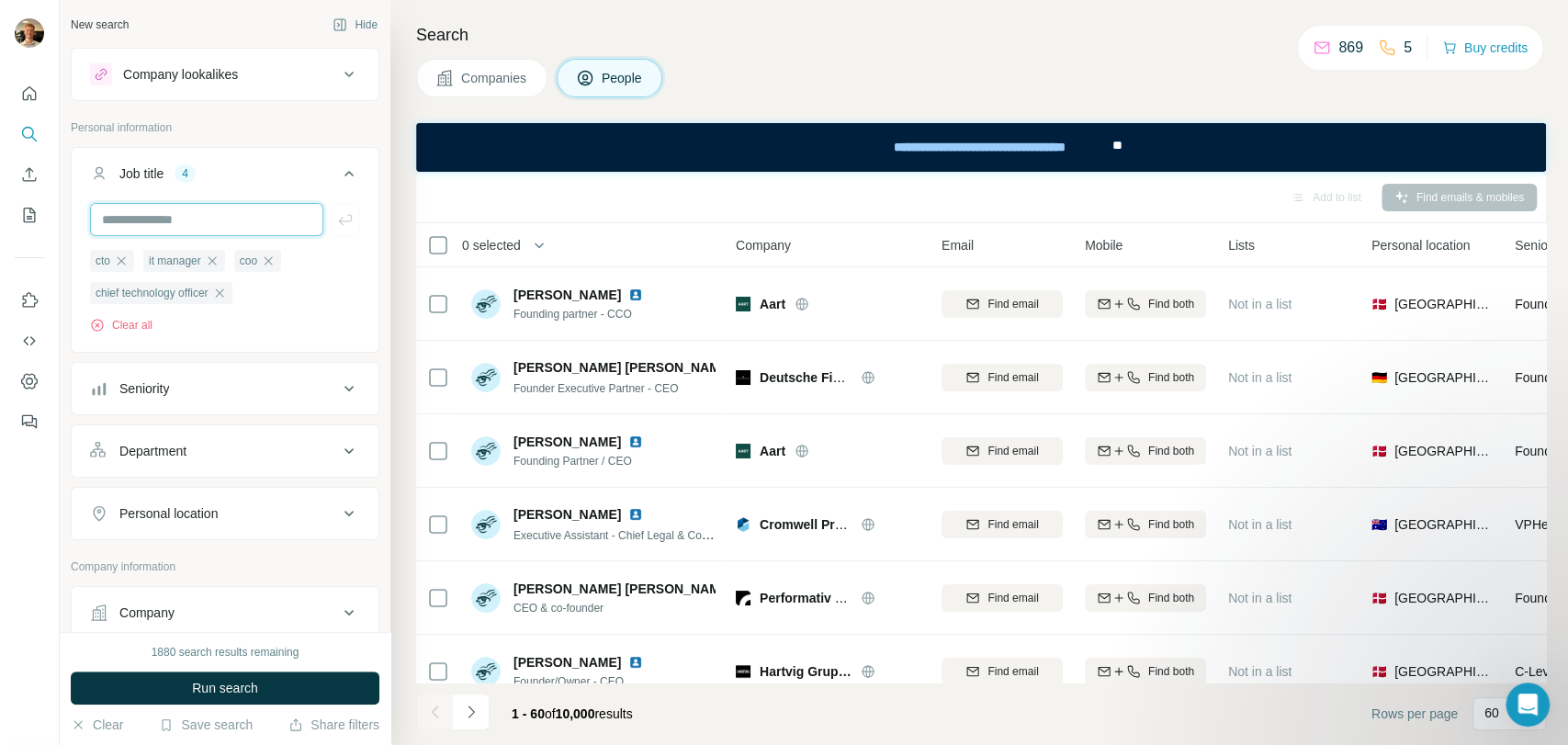
type input "*"
type input "**********"
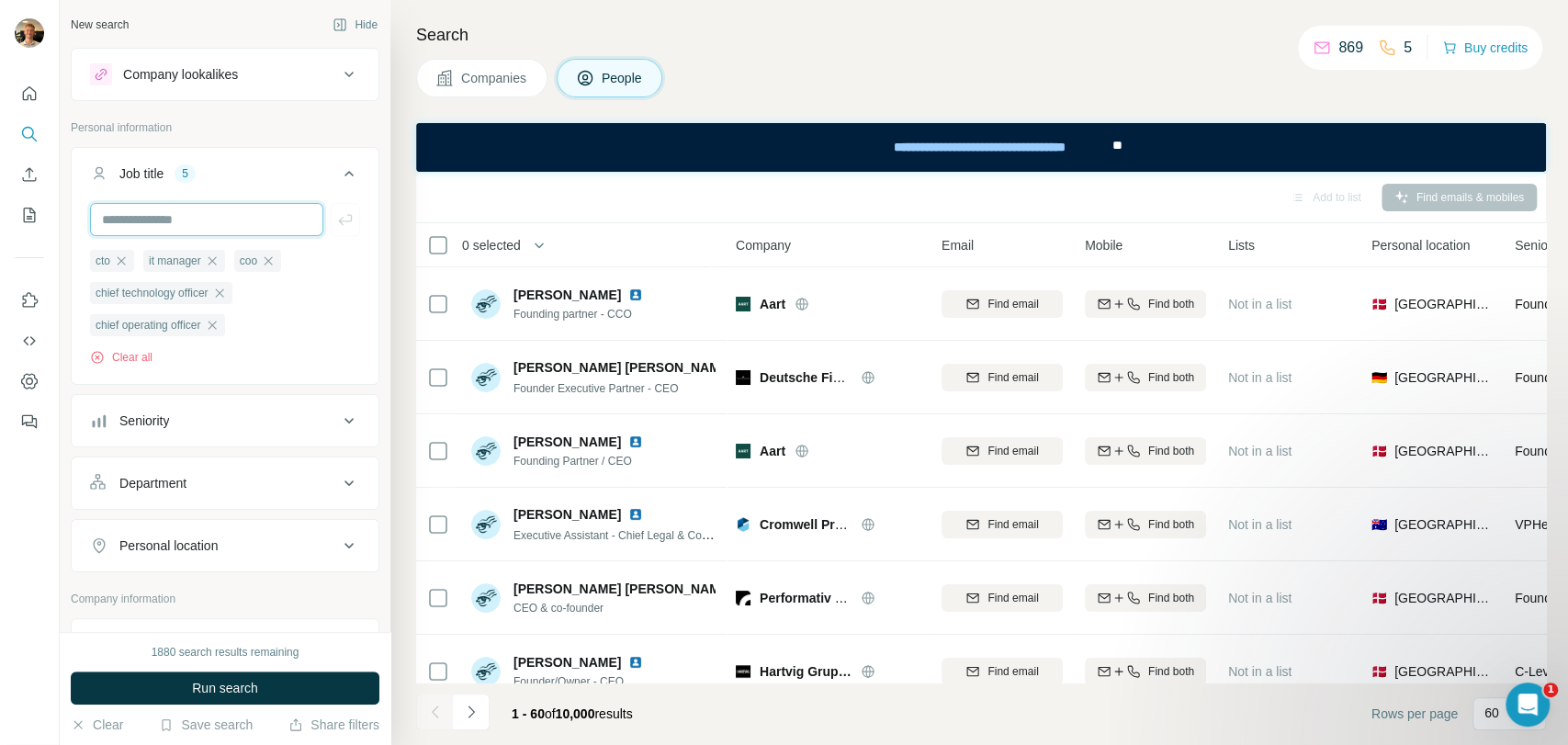
type input "*"
type input "**********"
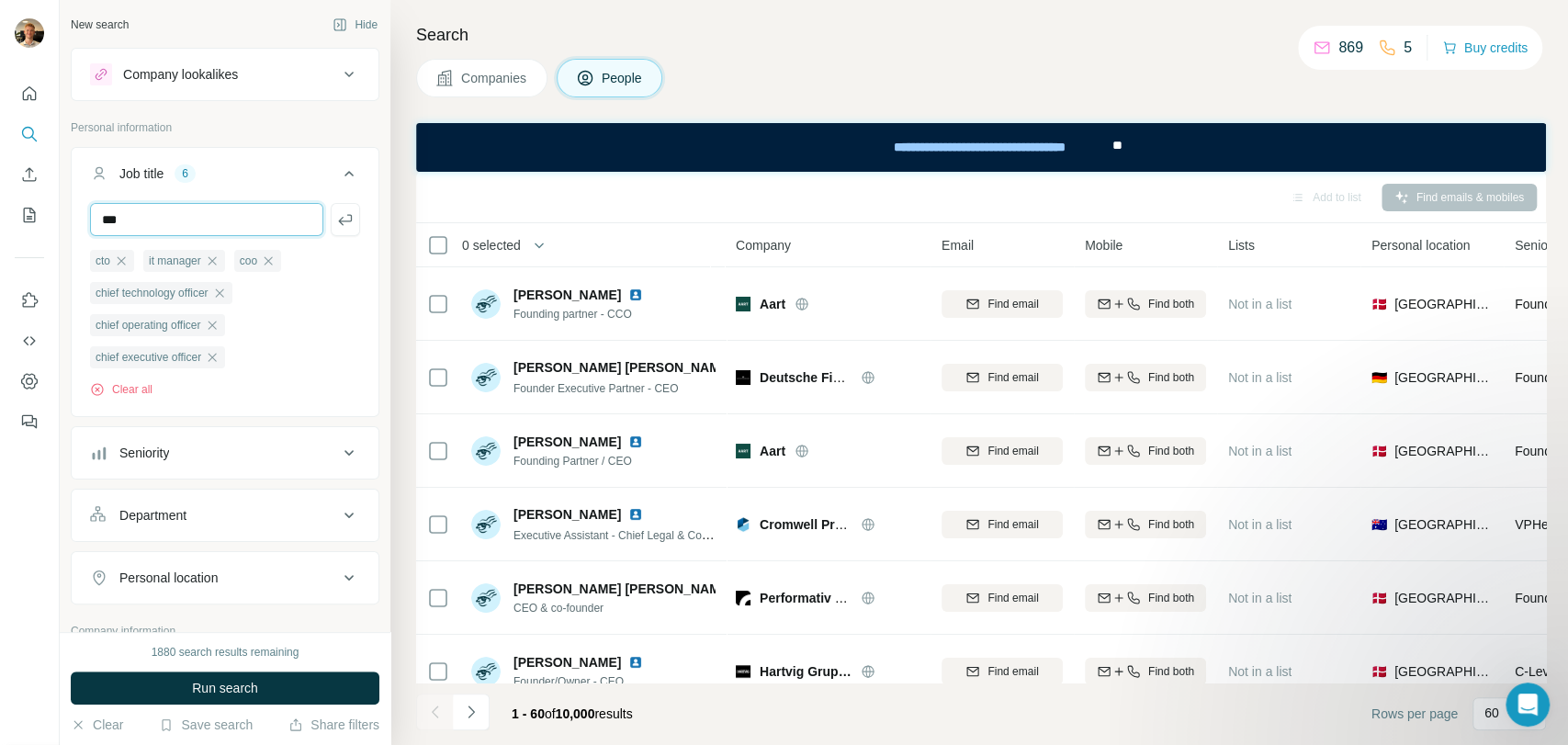
type input "***"
type input "**********"
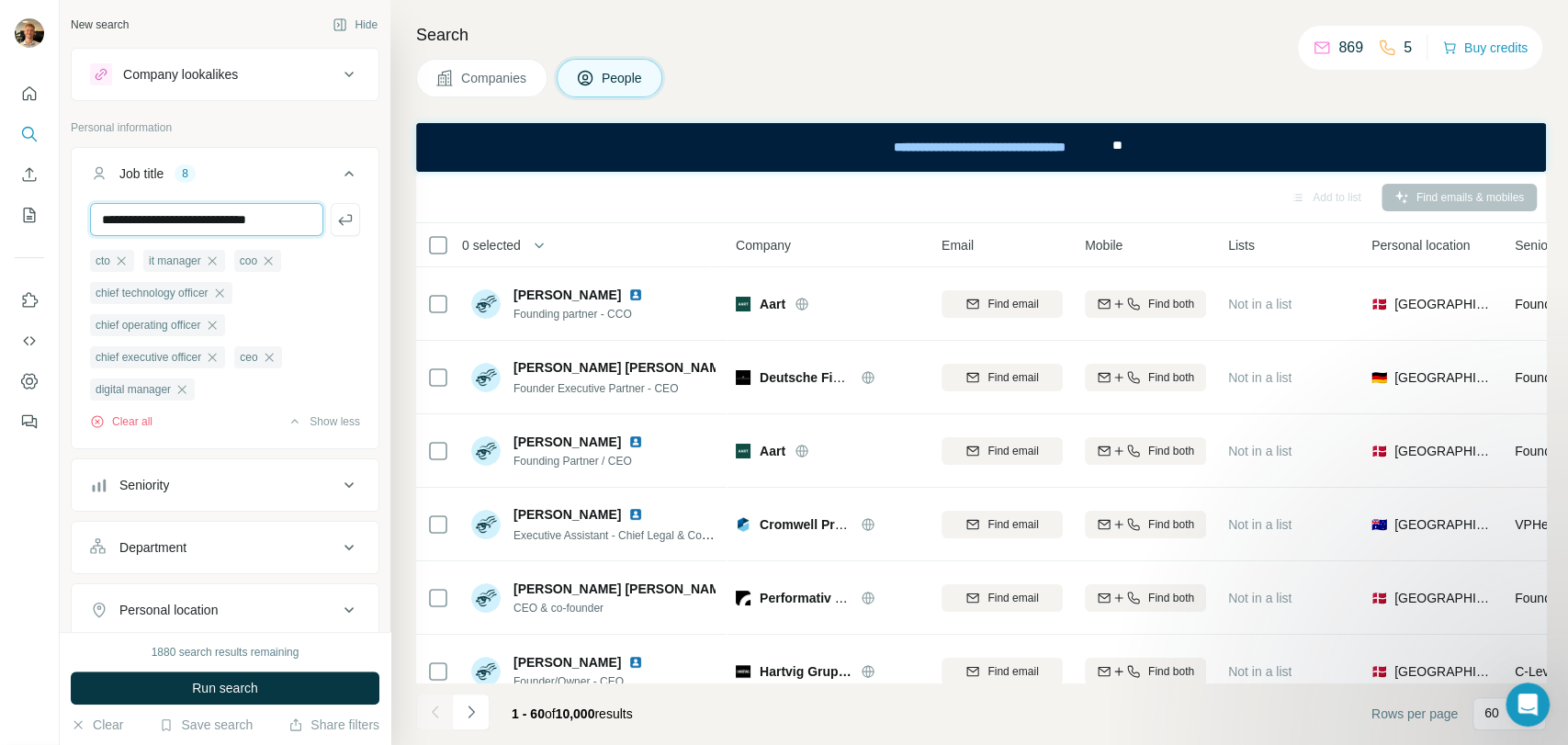
scroll to position [0, 8]
type input "**********"
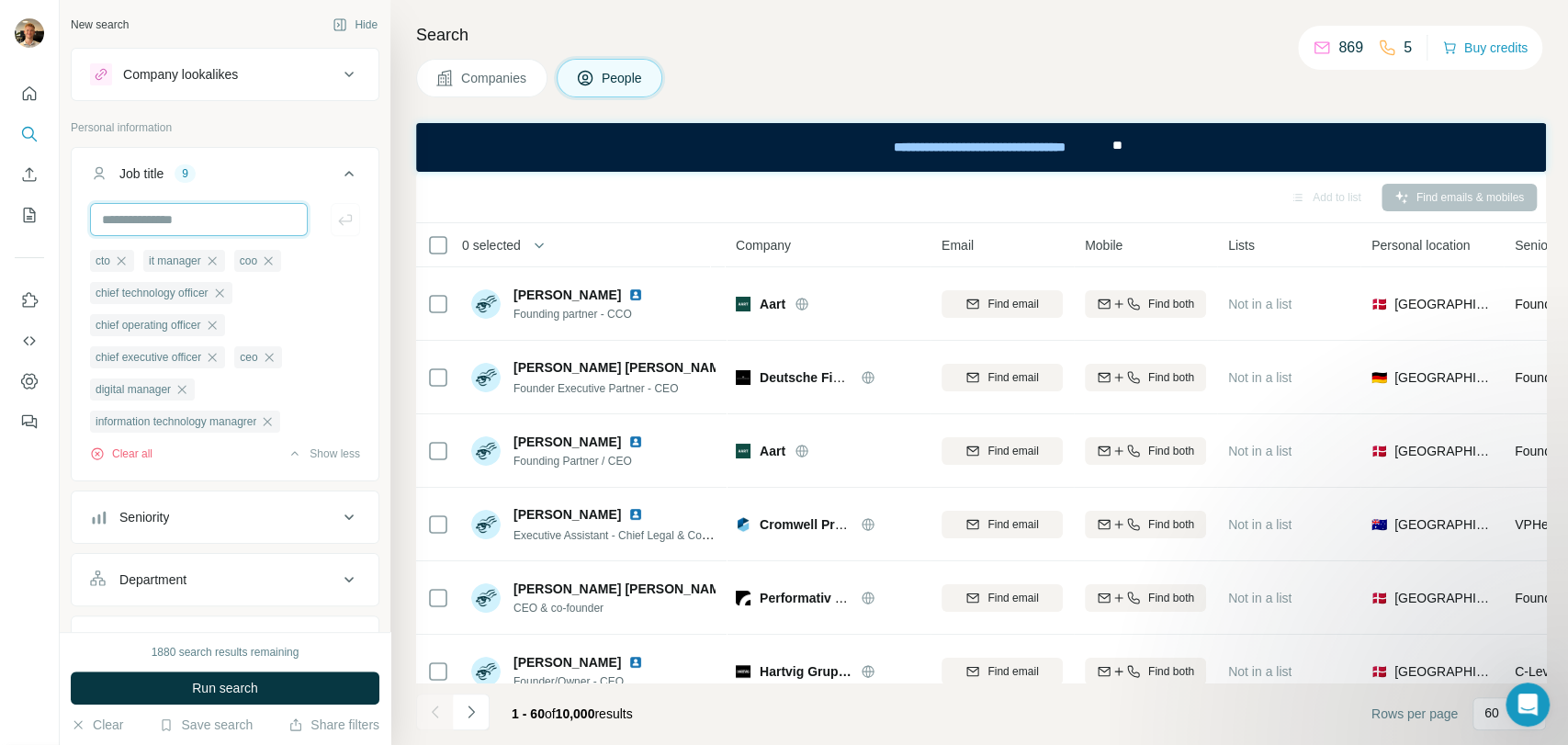
scroll to position [0, 0]
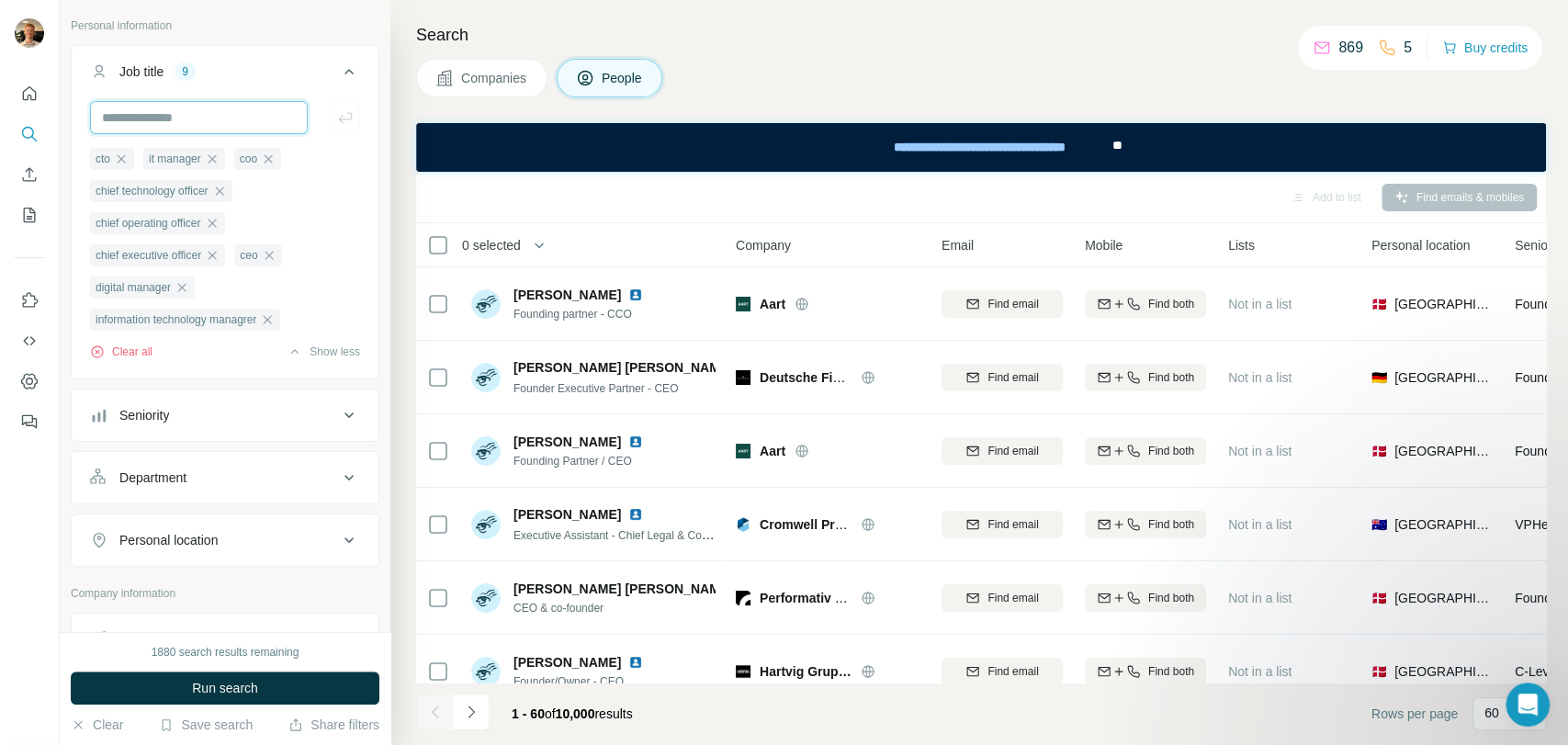
scroll to position [693, 0]
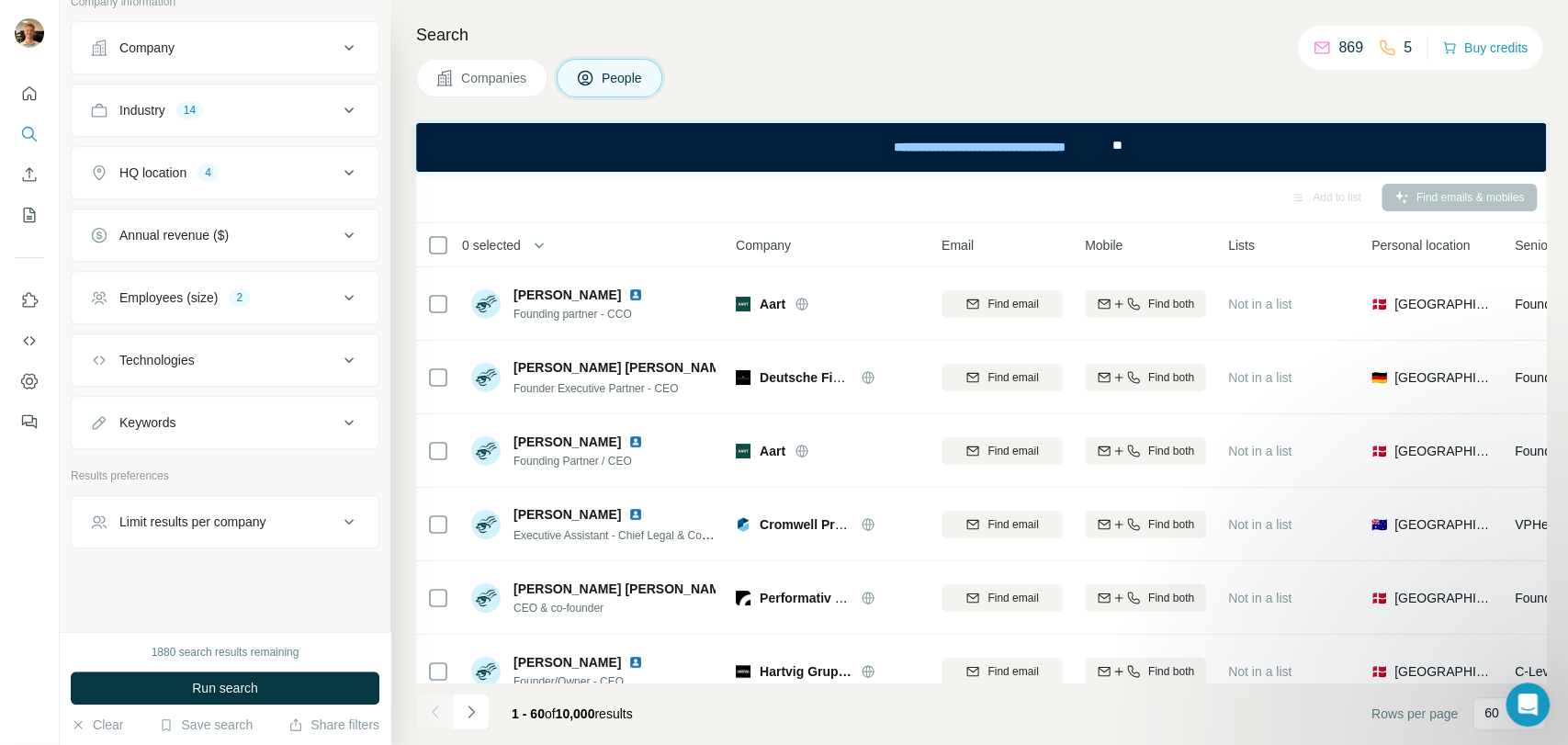
click at [296, 533] on button "Limit results per company" at bounding box center [226, 521] width 307 height 44
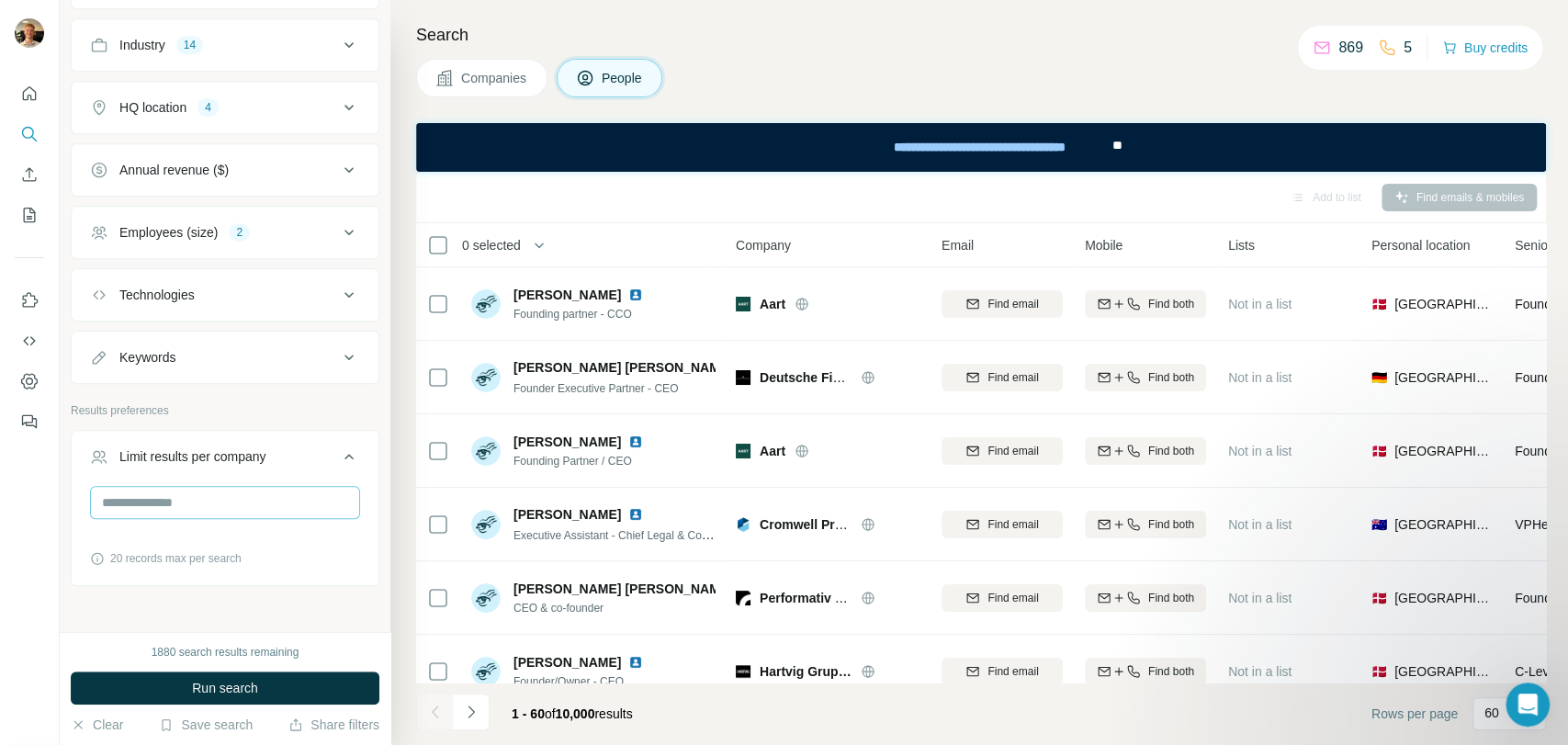
scroll to position [797, 0]
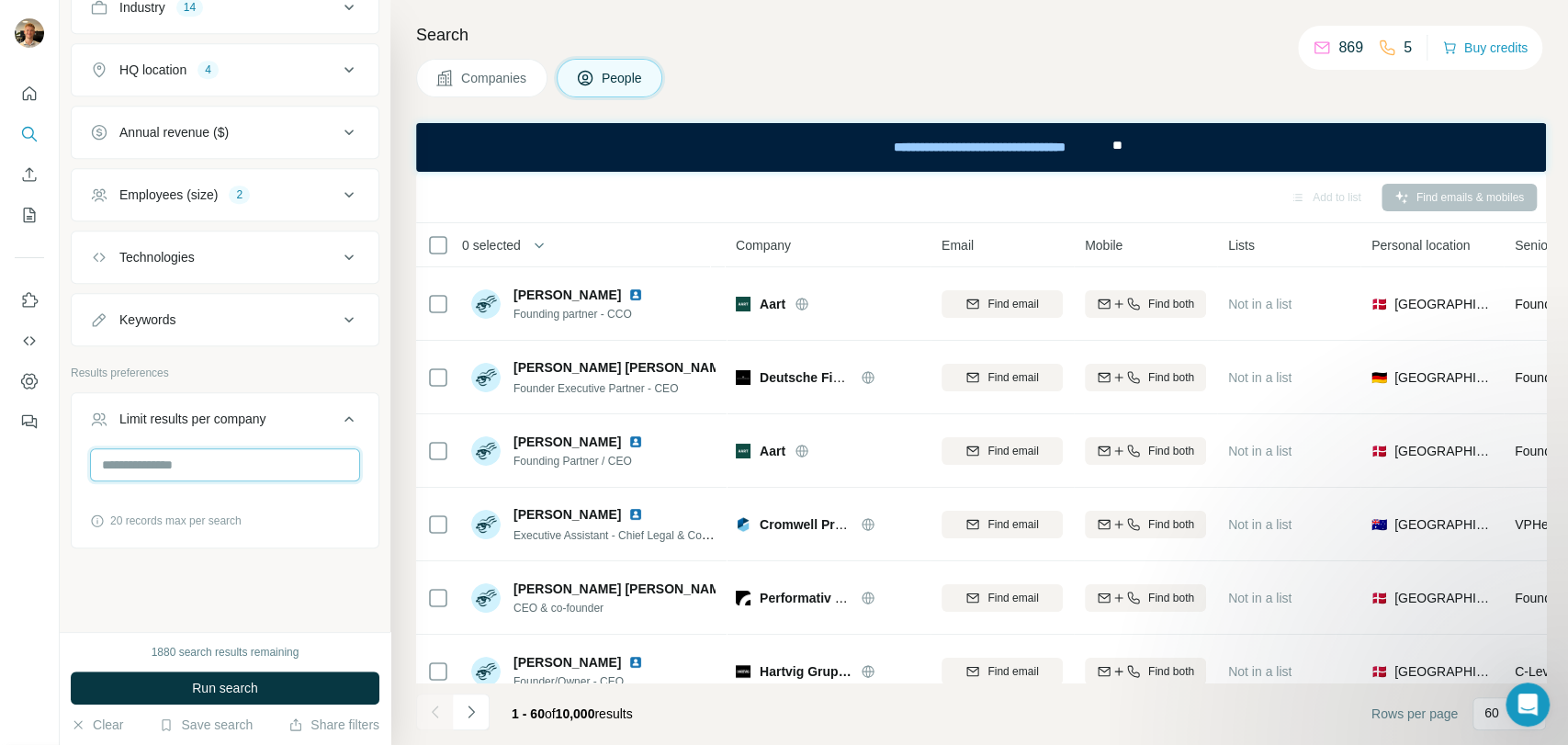
click at [215, 461] on input "number" at bounding box center [226, 465] width 270 height 33
type input "*"
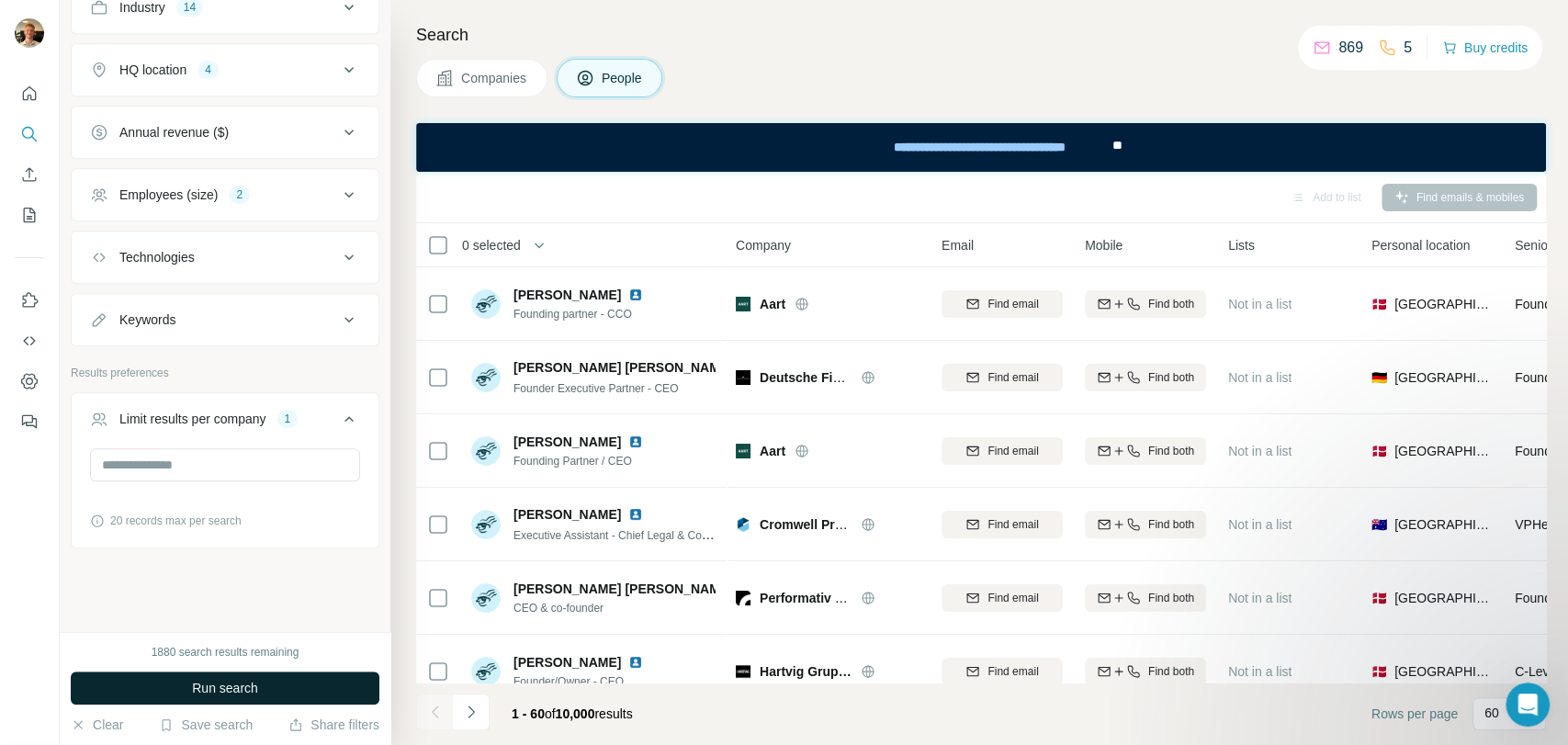
click at [230, 686] on span "Run search" at bounding box center [226, 688] width 66 height 18
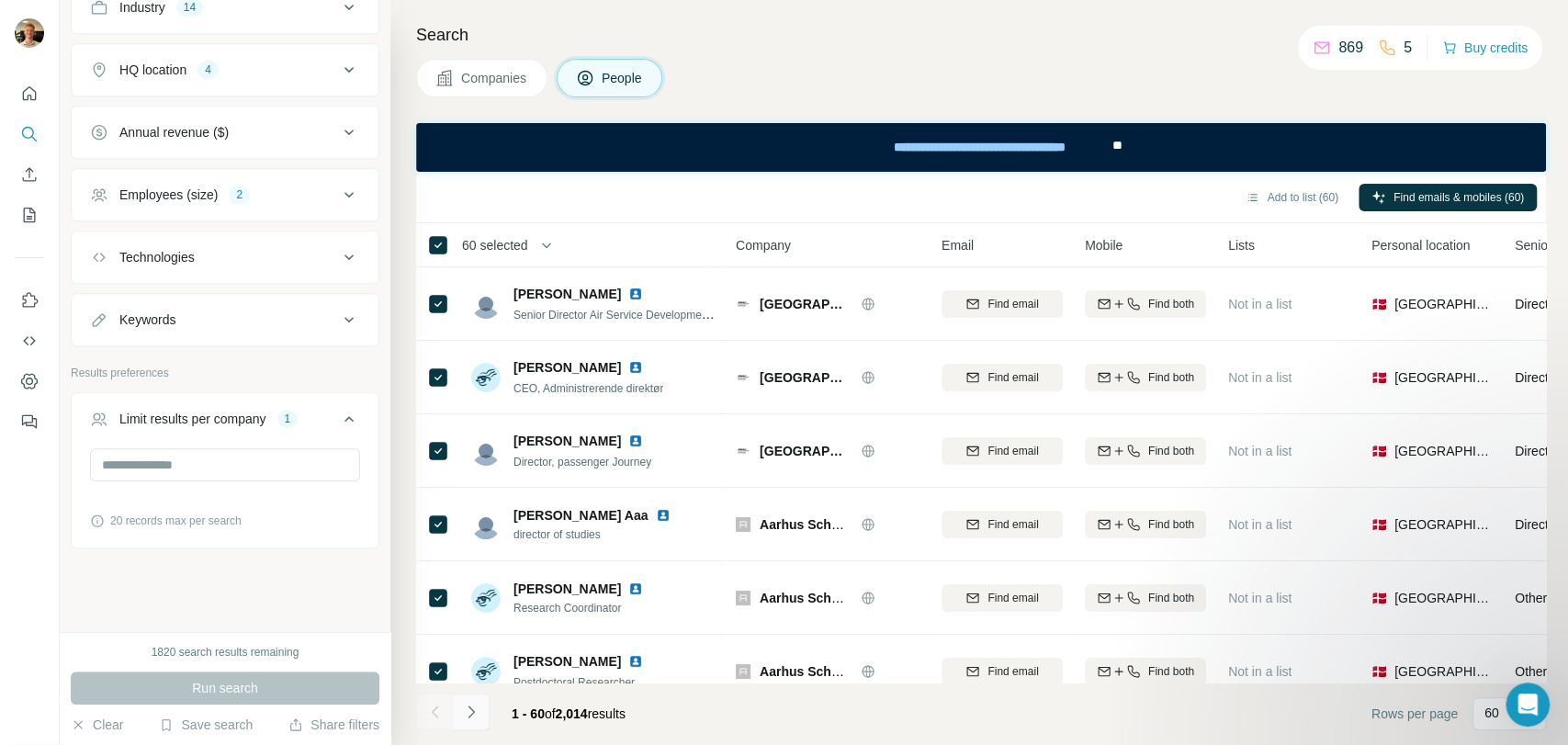
click at [477, 716] on icon "Navigate to next page" at bounding box center [470, 712] width 18 height 18
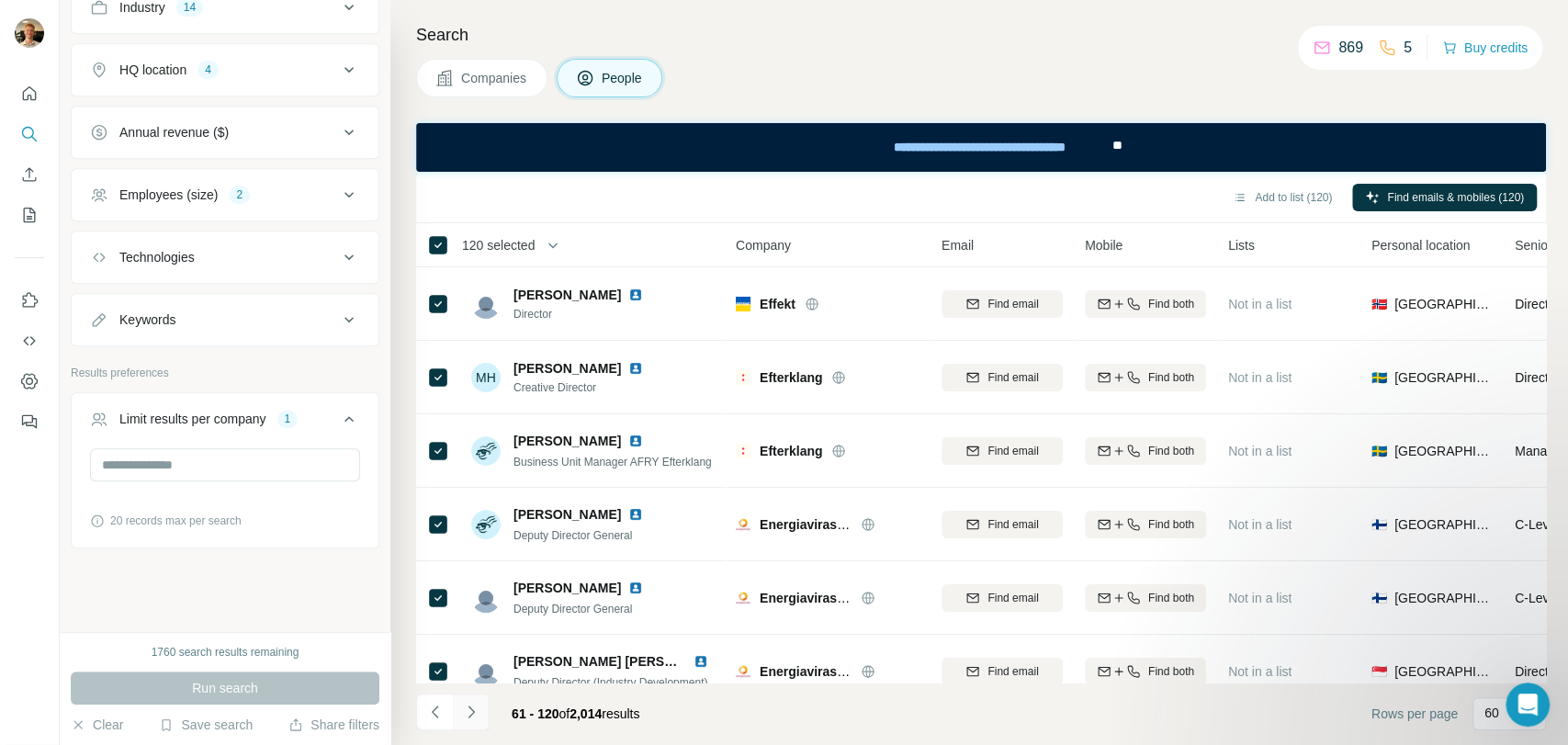
click at [479, 710] on button "Navigate to next page" at bounding box center [471, 712] width 37 height 37
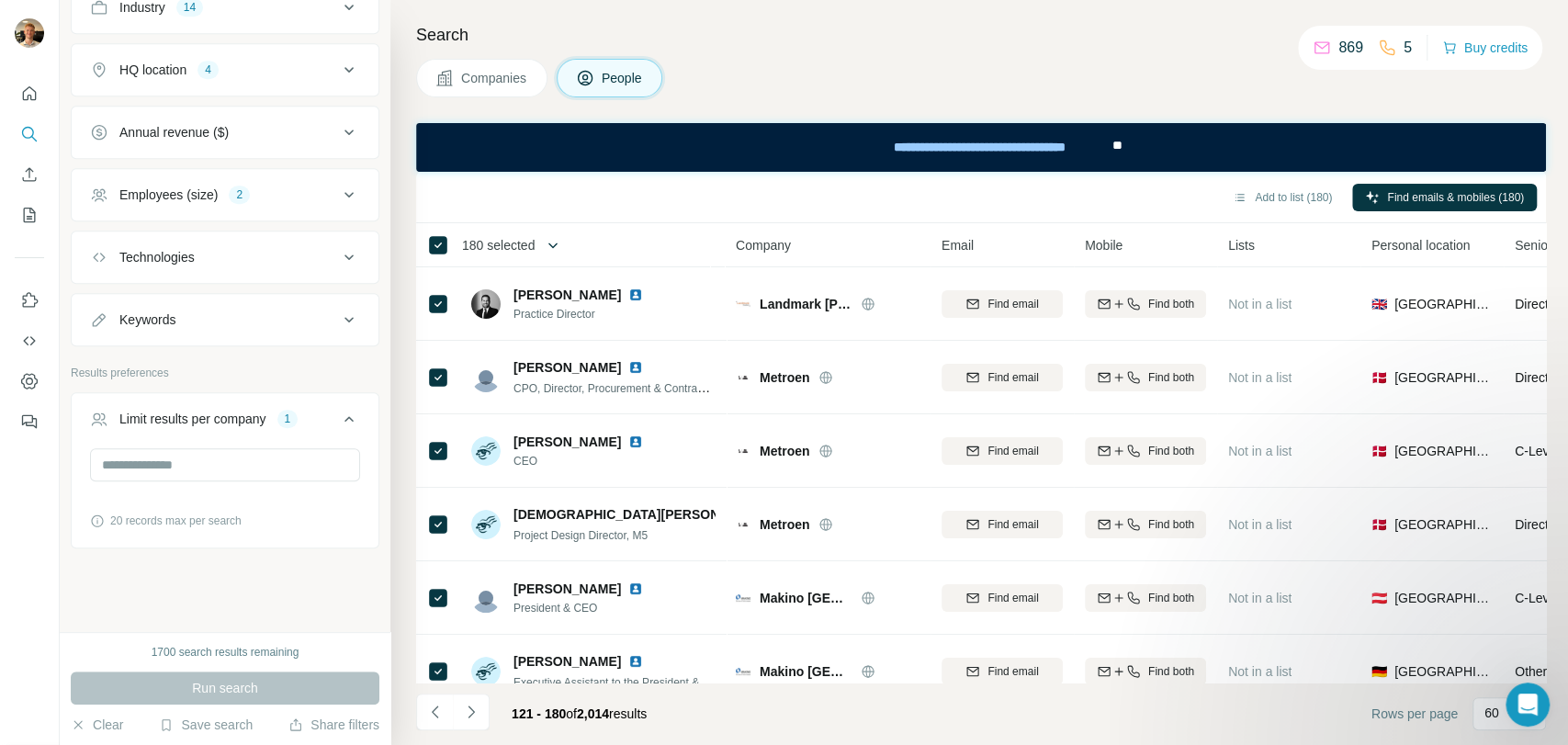
click at [555, 245] on icon "button" at bounding box center [552, 245] width 18 height 18
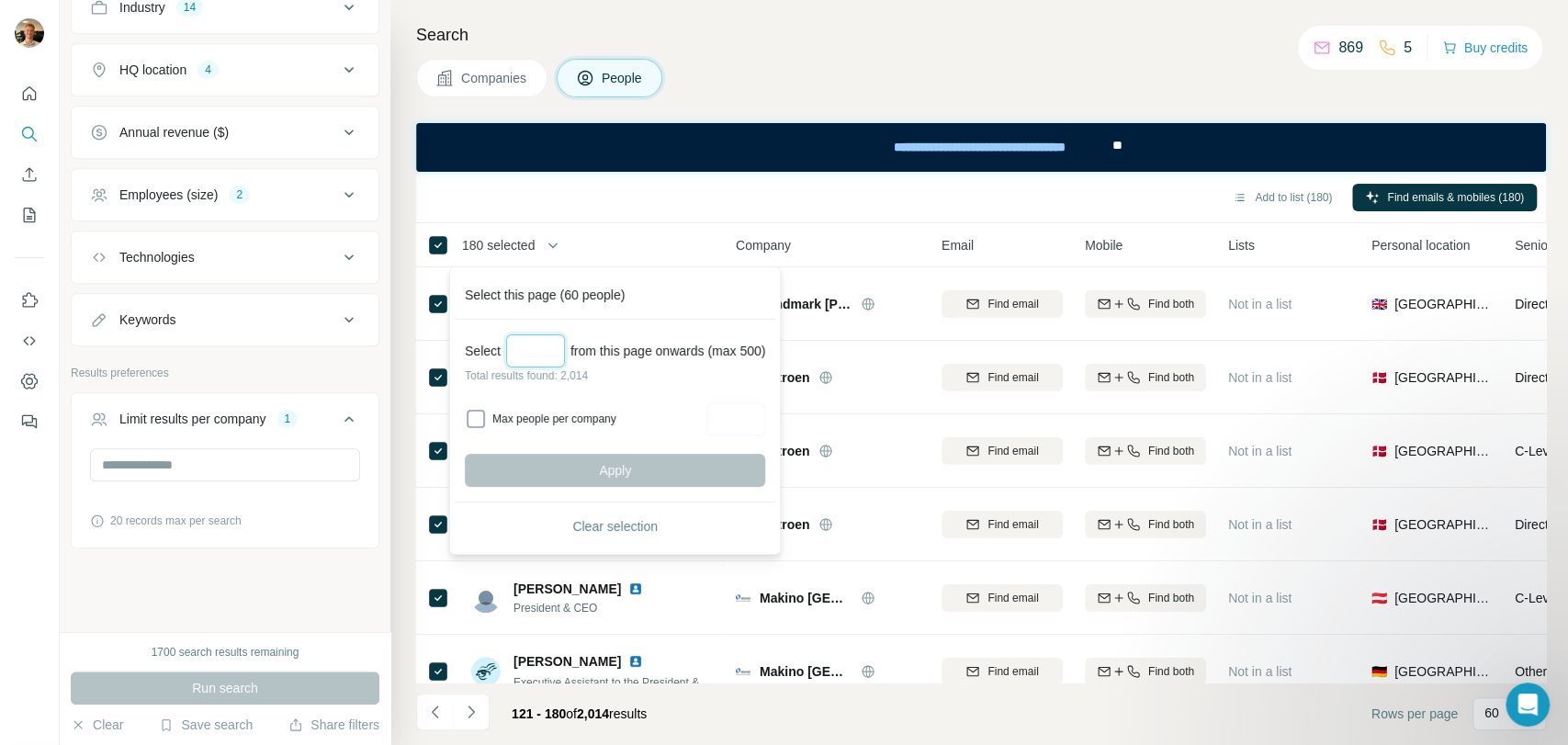
click at [548, 355] on input "Select a number (up to 500)" at bounding box center [536, 351] width 58 height 33
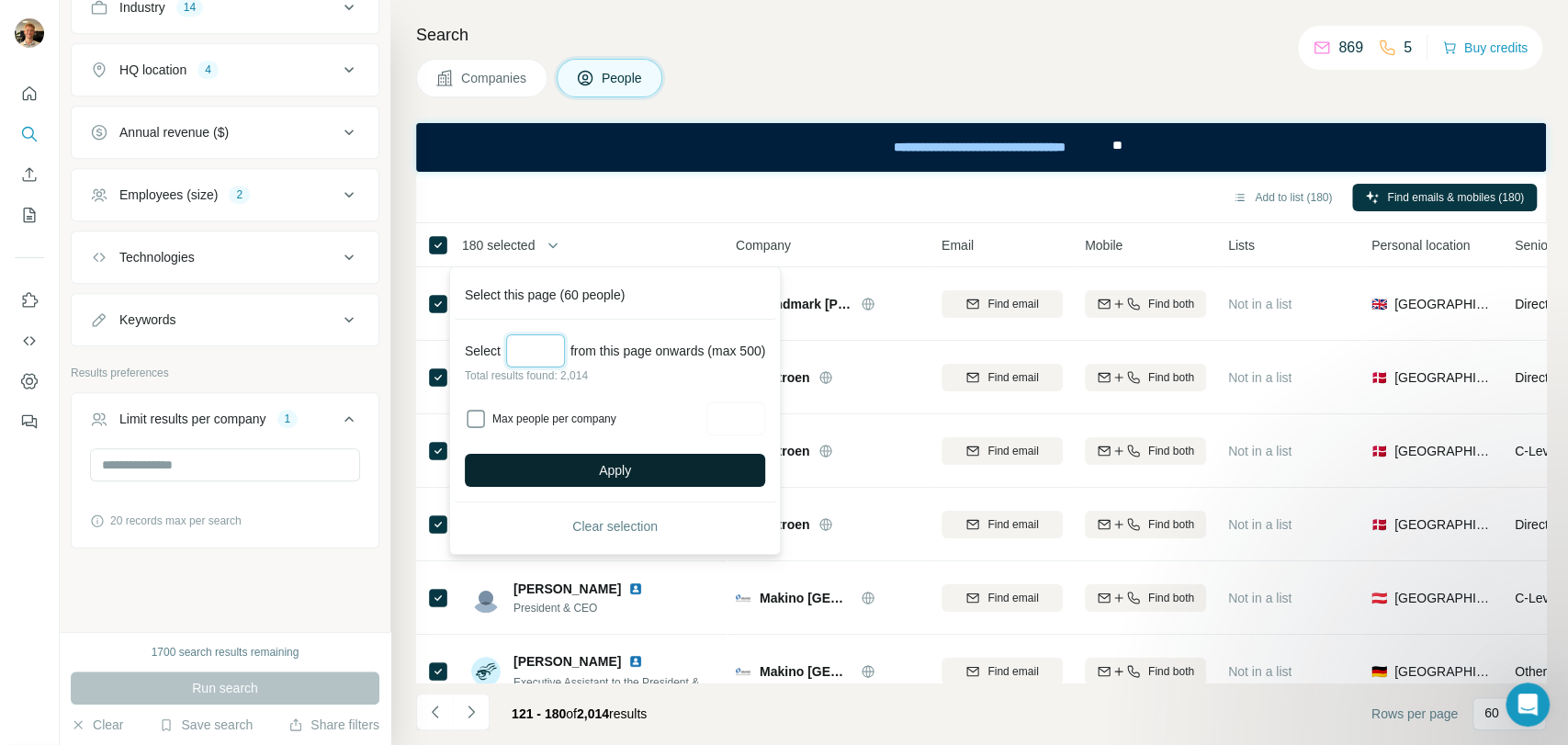
type input "***"
click at [595, 477] on button "Apply" at bounding box center [614, 471] width 300 height 33
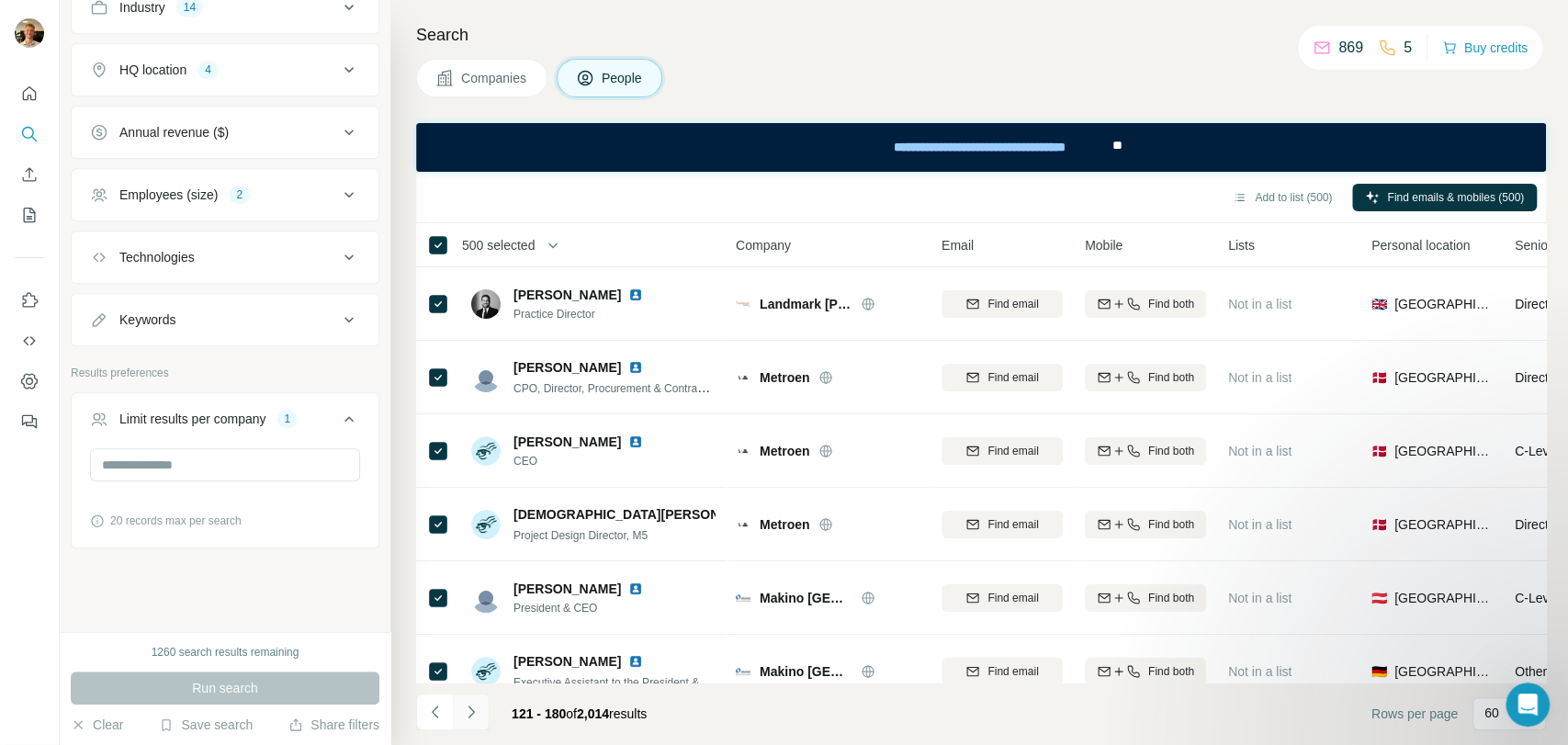
click at [470, 708] on icon "Navigate to next page" at bounding box center [470, 712] width 7 height 12
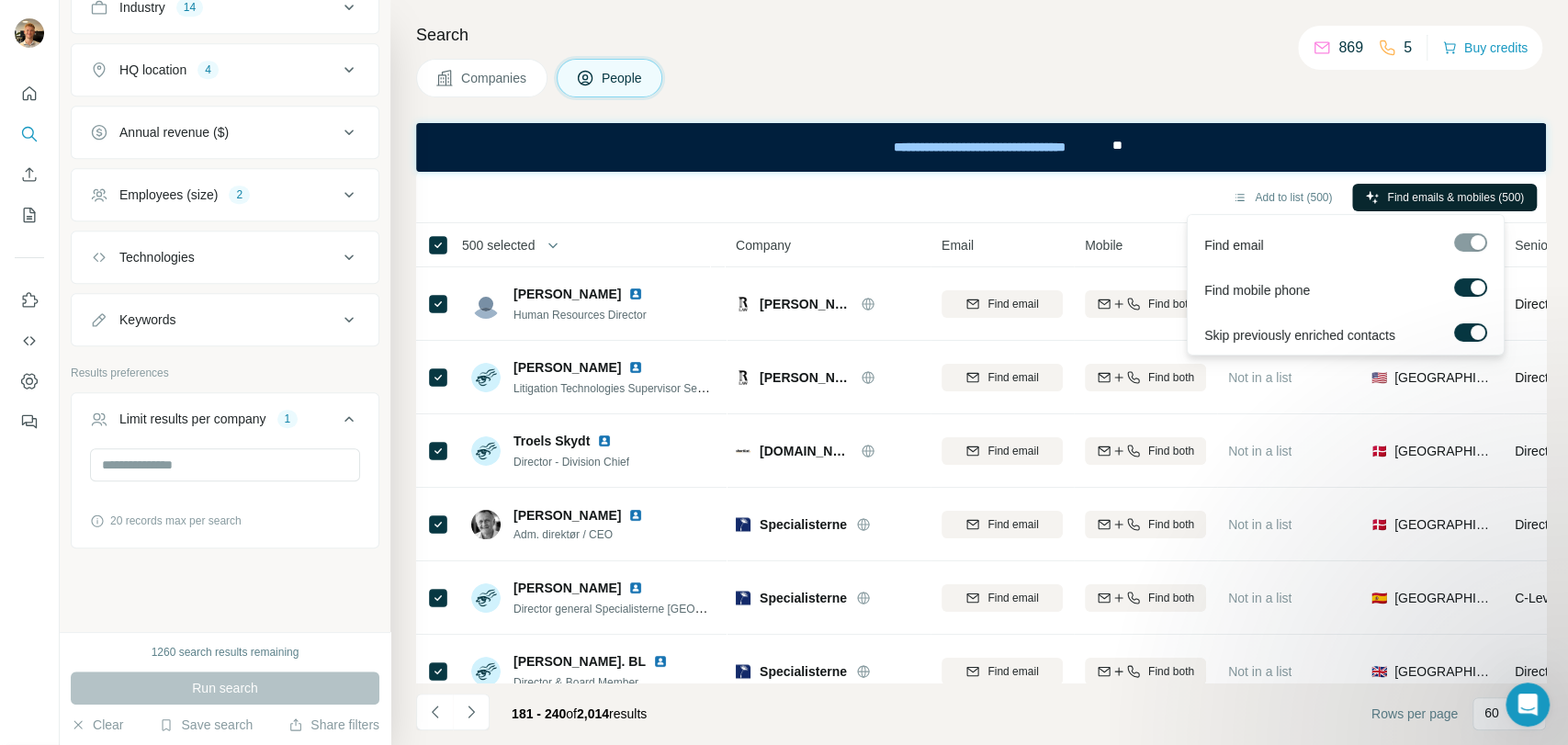
click at [1398, 196] on span "Find emails & mobiles (500)" at bounding box center [1455, 197] width 137 height 17
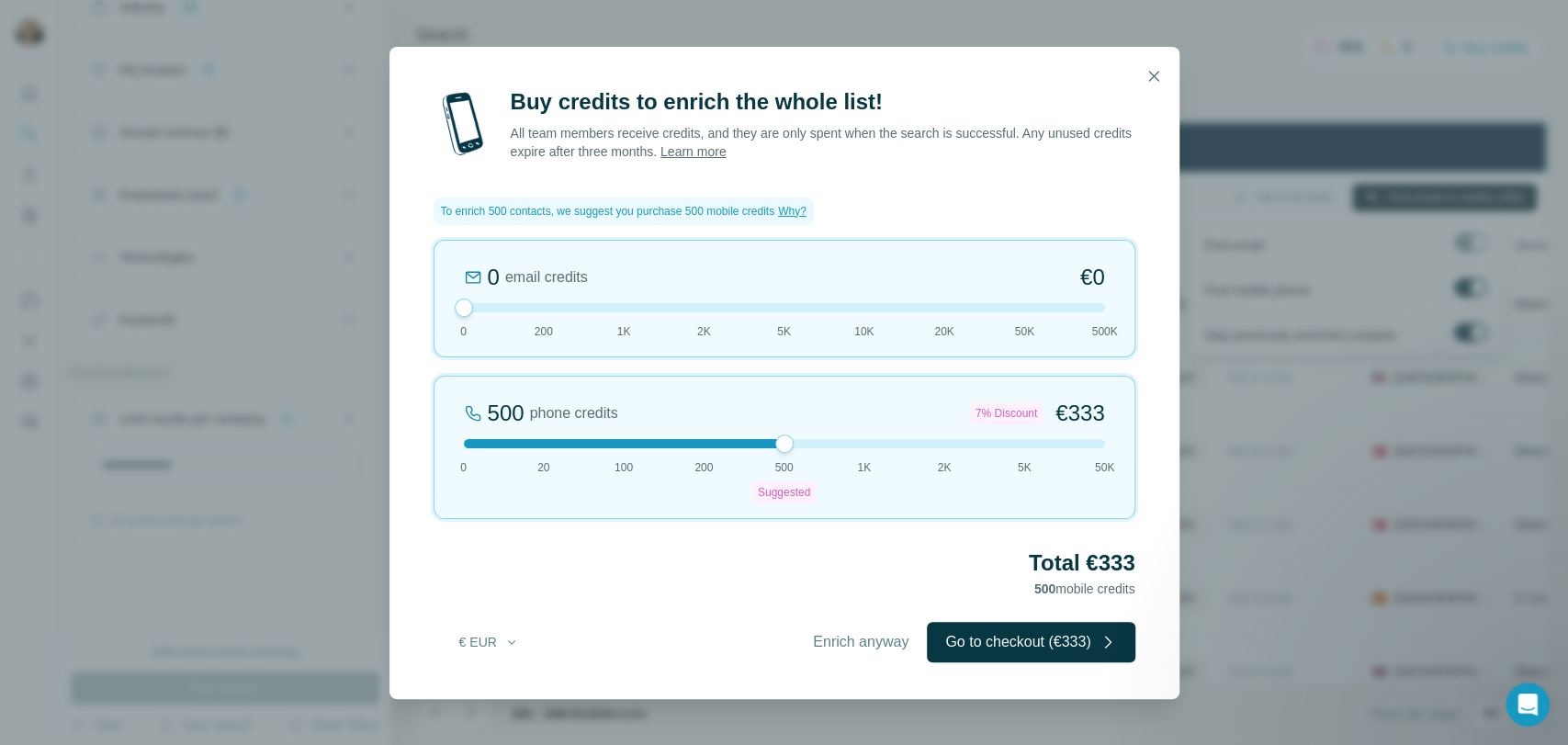
drag, startPoint x: 464, startPoint y: 307, endPoint x: 403, endPoint y: 306, distance: 61.0
click at [404, 306] on div "Buy credits to enrich the whole list! All team members receive credits, and the…" at bounding box center [784, 393] width 790 height 612
click at [1156, 82] on icon "button" at bounding box center [1153, 76] width 18 height 18
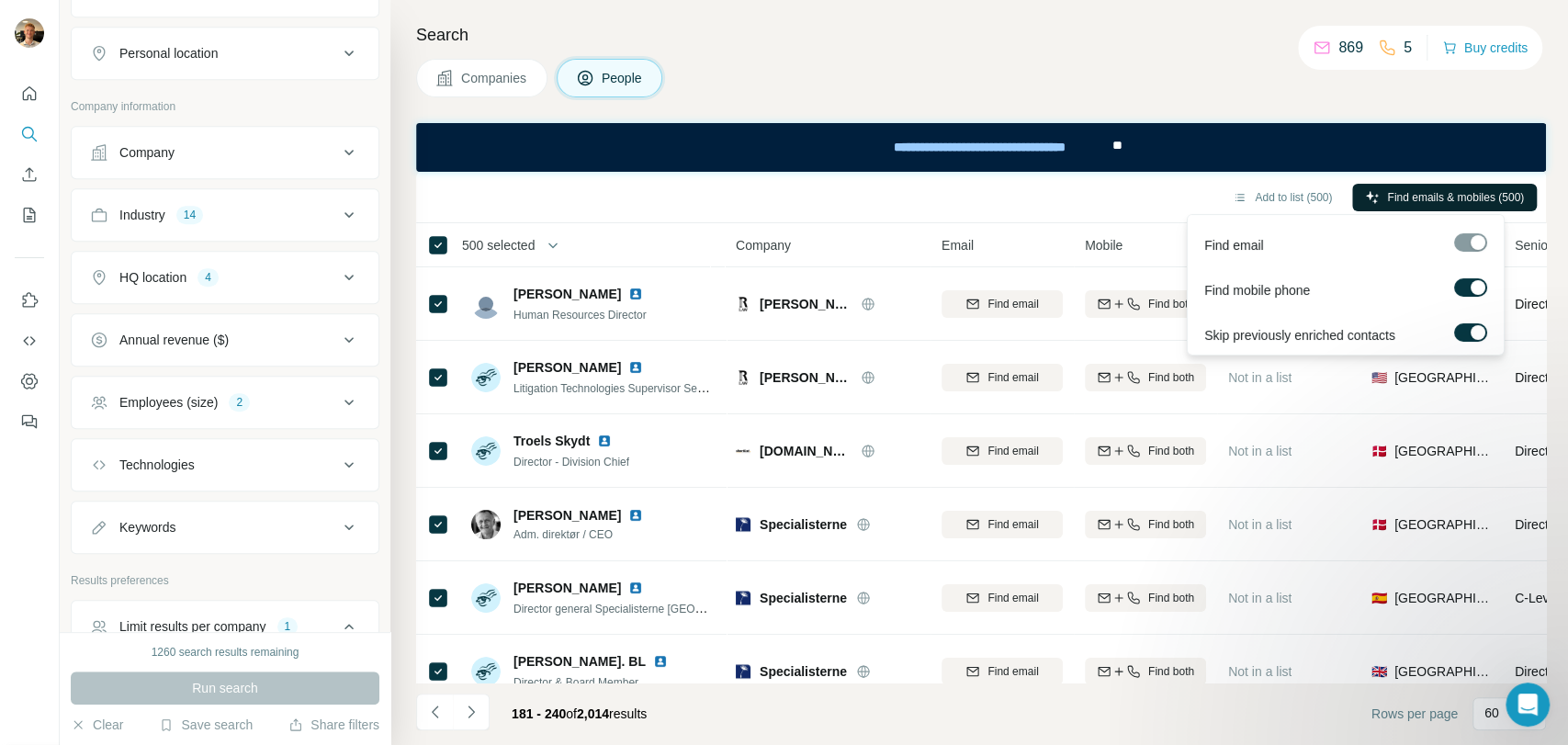
scroll to position [491, 0]
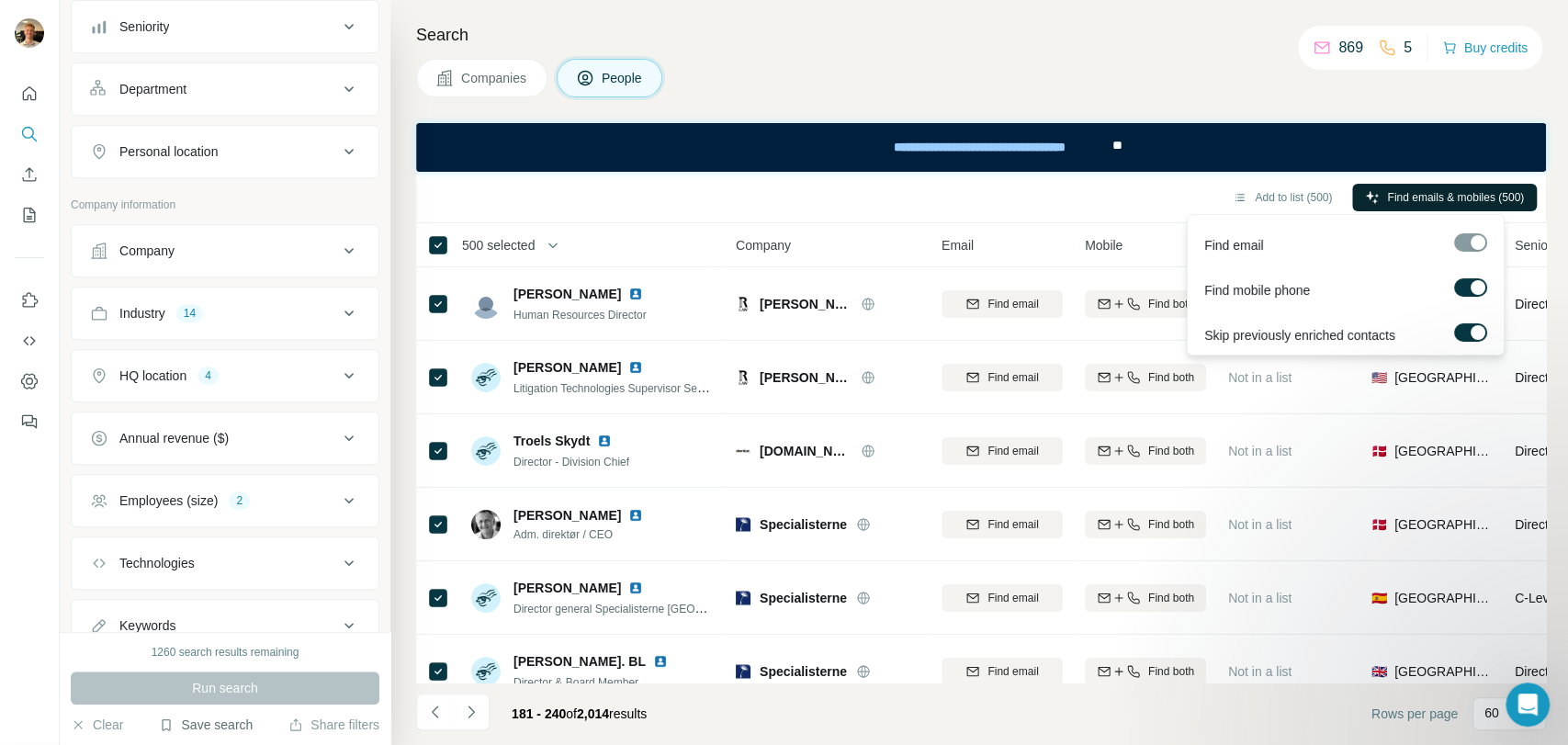
click at [219, 725] on button "Save search" at bounding box center [205, 725] width 93 height 18
click at [238, 654] on div "Save search" at bounding box center [256, 656] width 193 height 37
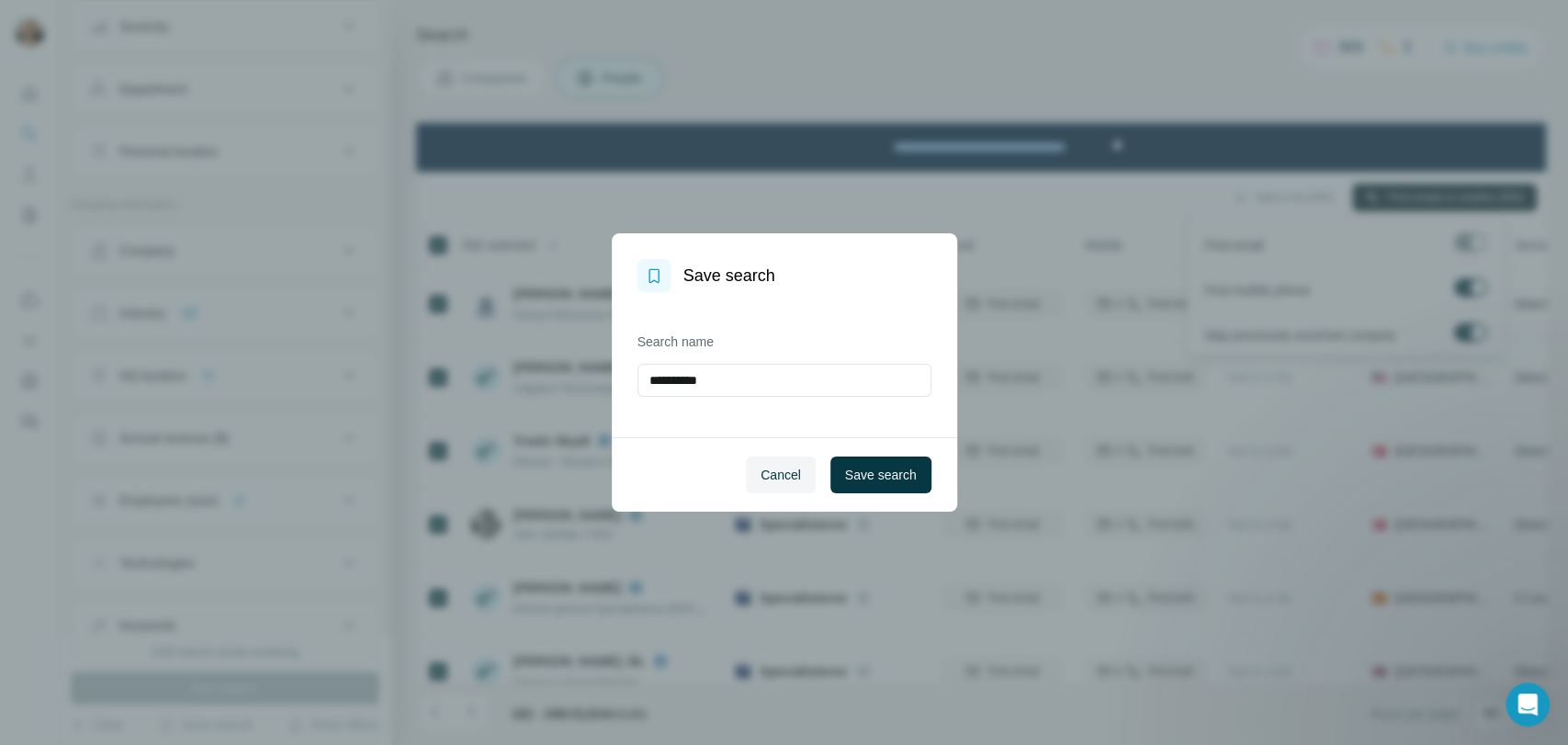
drag, startPoint x: 688, startPoint y: 384, endPoint x: 489, endPoint y: 377, distance: 199.1
click at [490, 377] on div "**********" at bounding box center [784, 372] width 1568 height 745
type input "**********"
click at [895, 476] on span "Save search" at bounding box center [881, 475] width 72 height 18
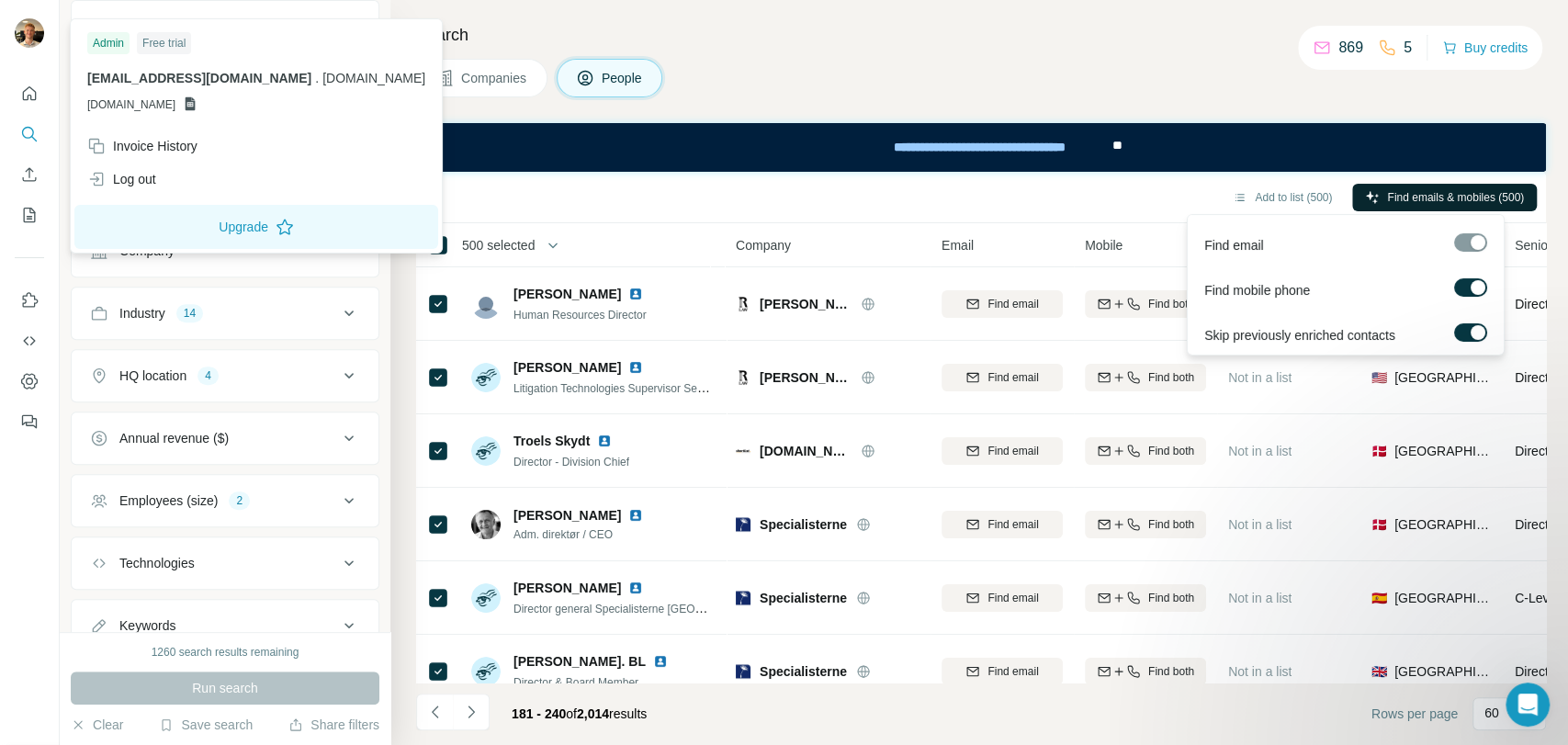
click at [26, 16] on div at bounding box center [32, 36] width 53 height 60
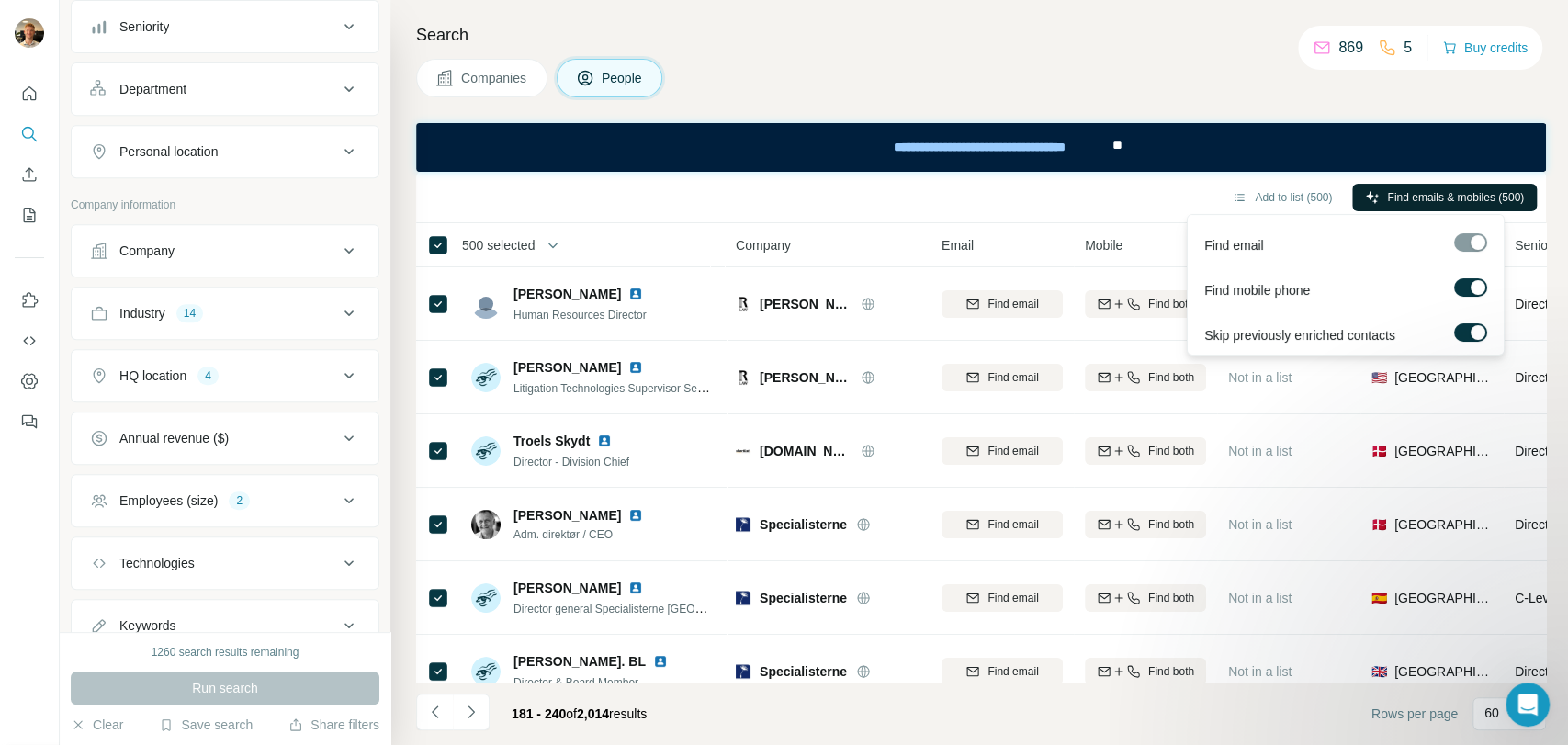
click at [25, 32] on img at bounding box center [29, 33] width 29 height 29
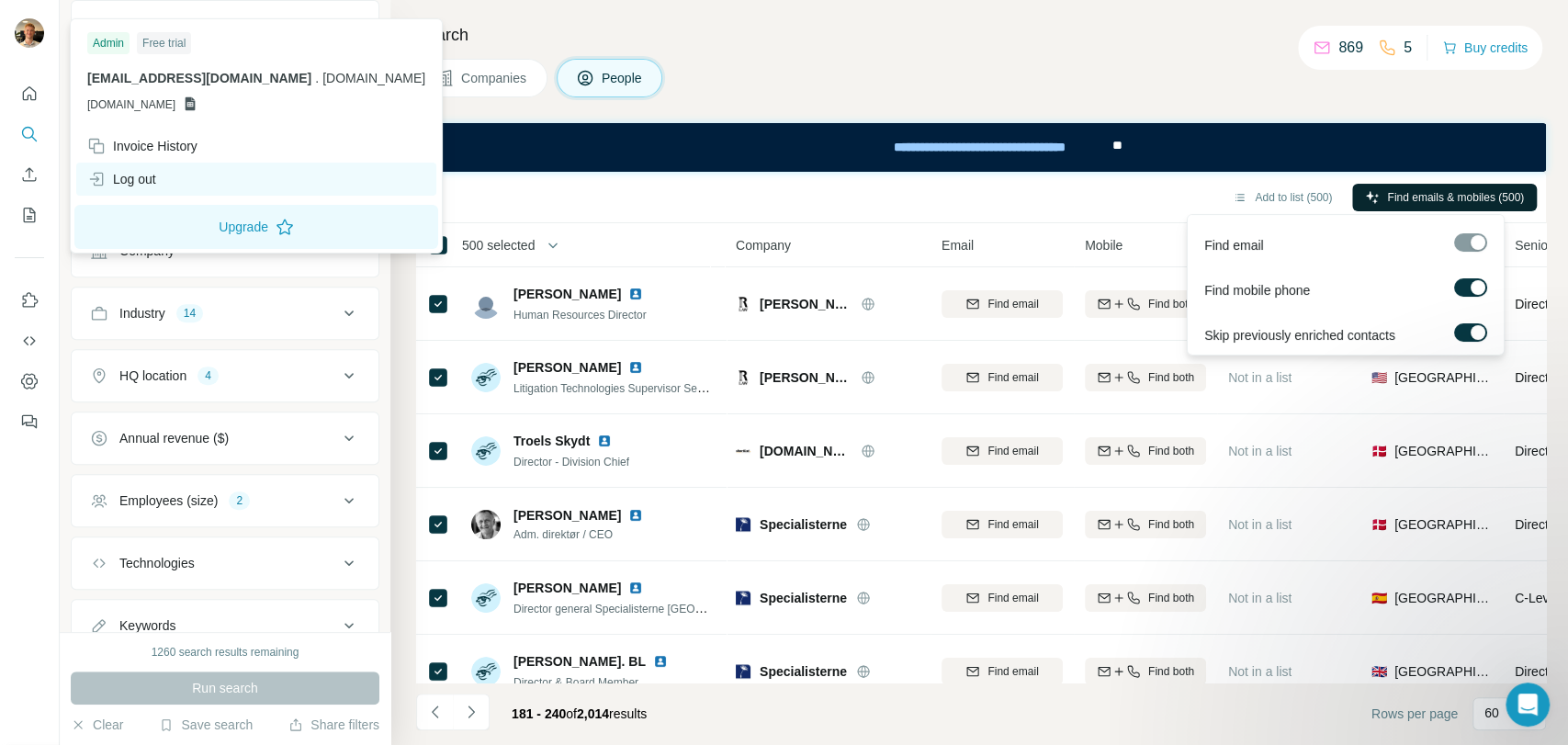
click at [162, 182] on div "Log out" at bounding box center [256, 179] width 360 height 33
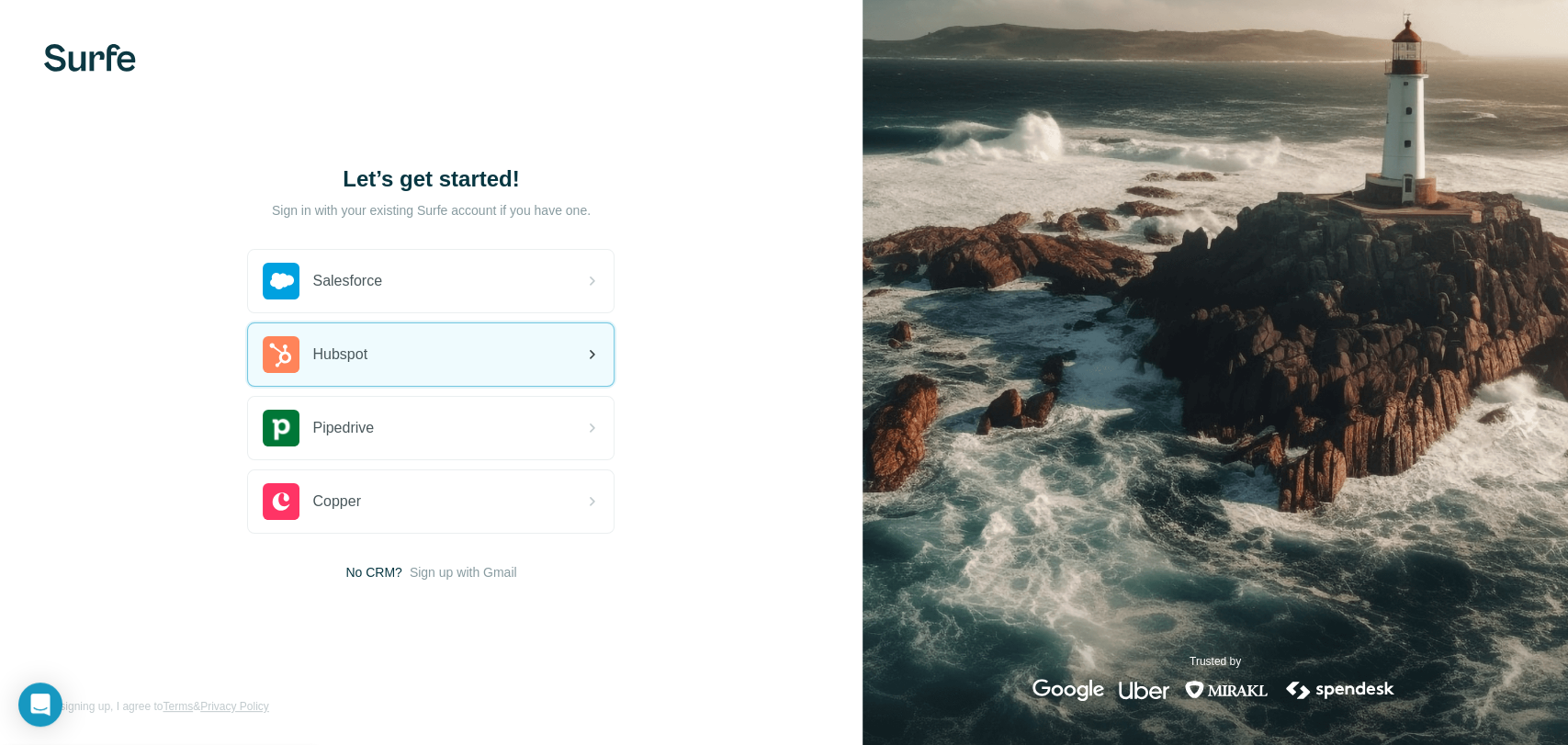
click at [478, 371] on div "Hubspot" at bounding box center [431, 355] width 366 height 62
